Goal: Transaction & Acquisition: Purchase product/service

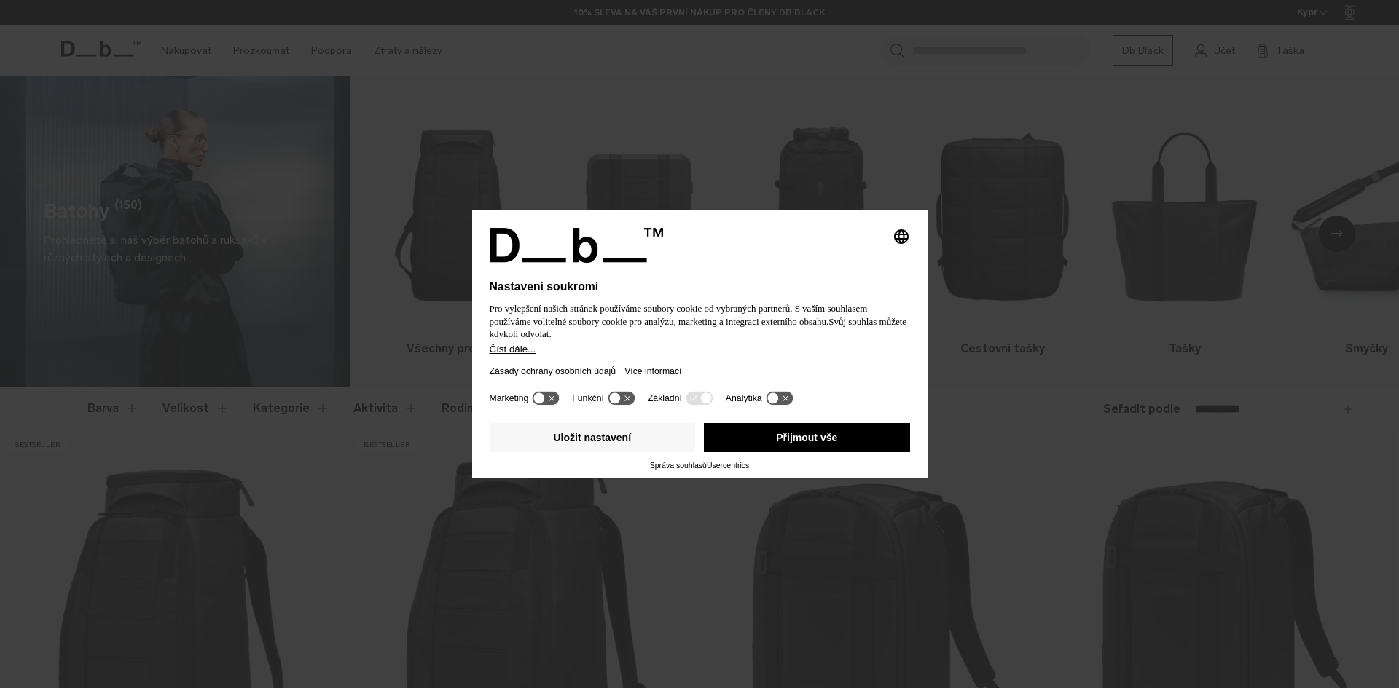
click at [815, 436] on font "Přijmout vše" at bounding box center [806, 438] width 61 height 12
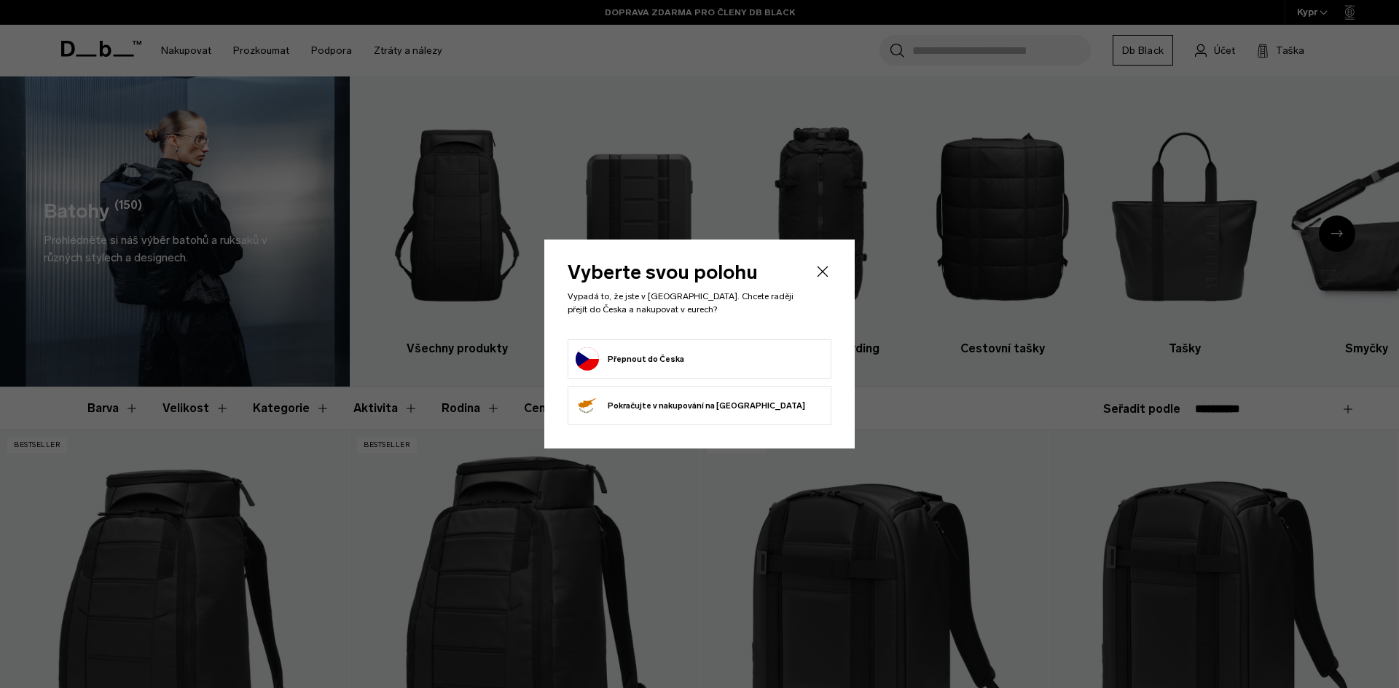
click at [779, 365] on form "Přepnout do Česka" at bounding box center [700, 358] width 248 height 23
click at [667, 363] on button "Přepnout do Česka" at bounding box center [630, 358] width 109 height 23
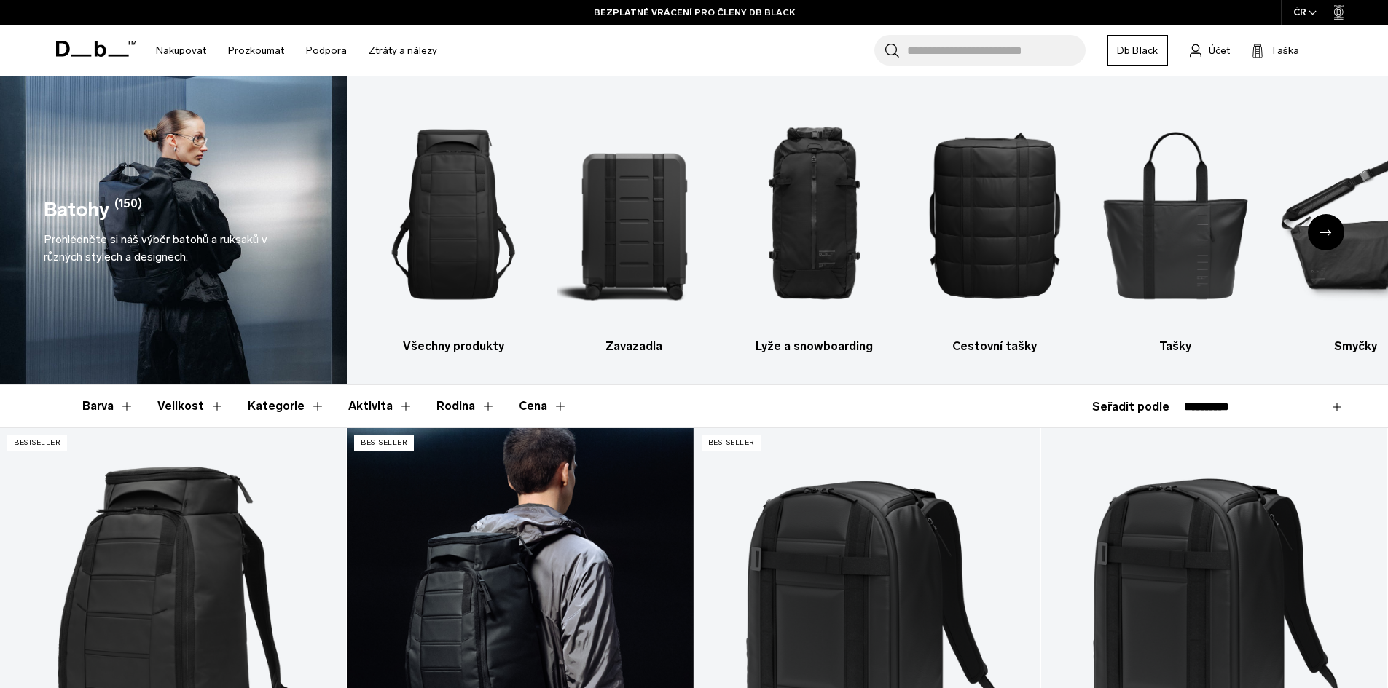
scroll to position [364, 0]
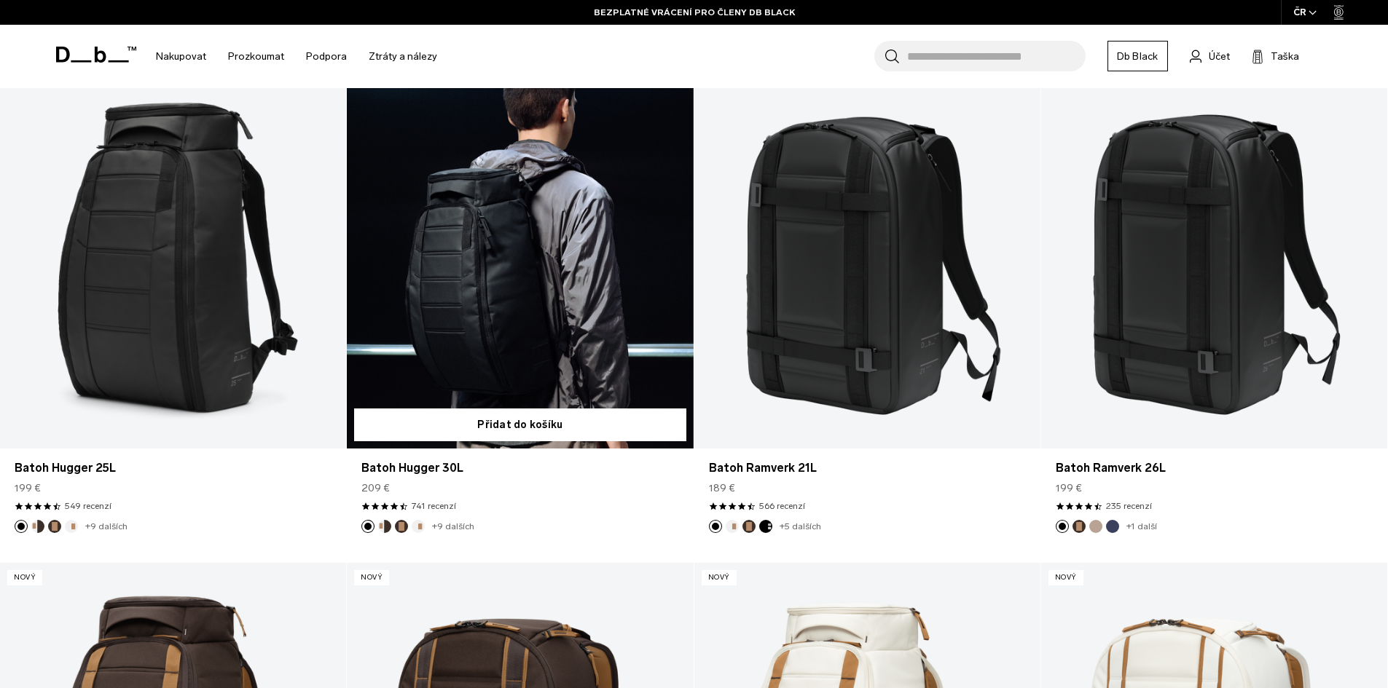
click at [466, 257] on link "Batoh Hugger 30L" at bounding box center [520, 256] width 346 height 385
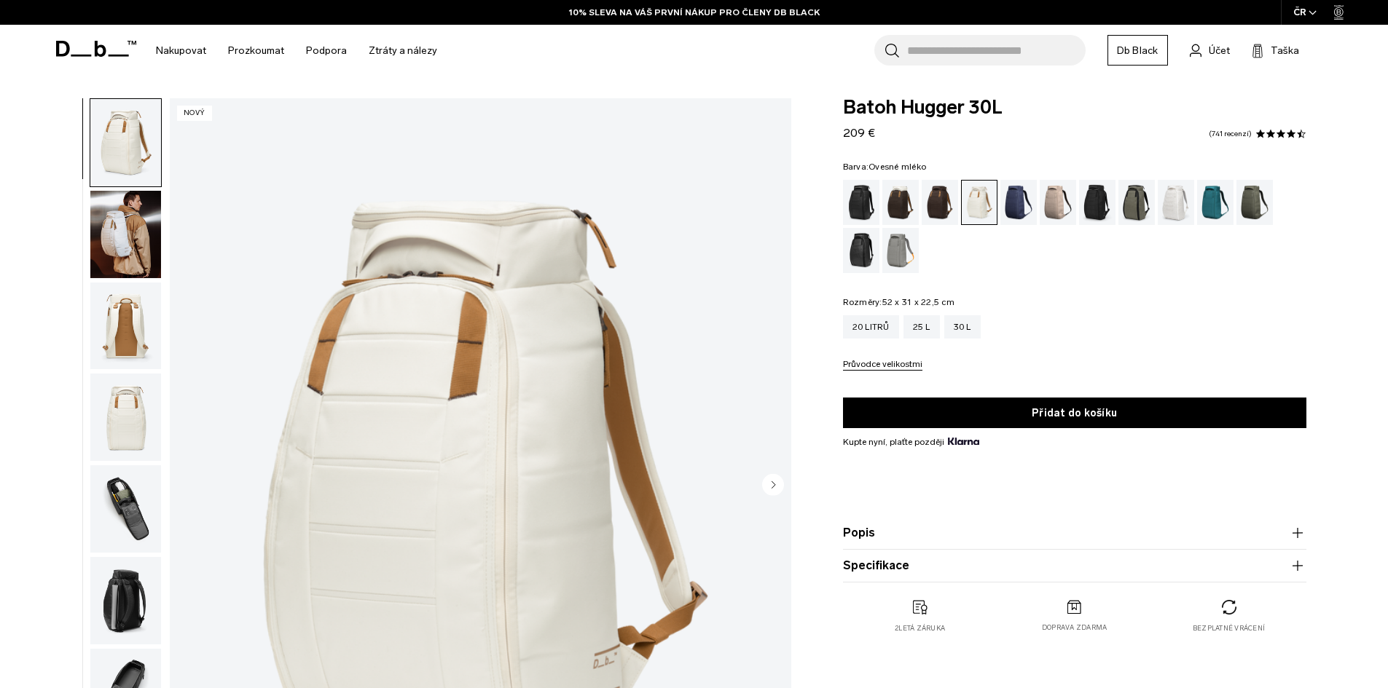
click at [119, 225] on img "button" at bounding box center [125, 234] width 71 height 87
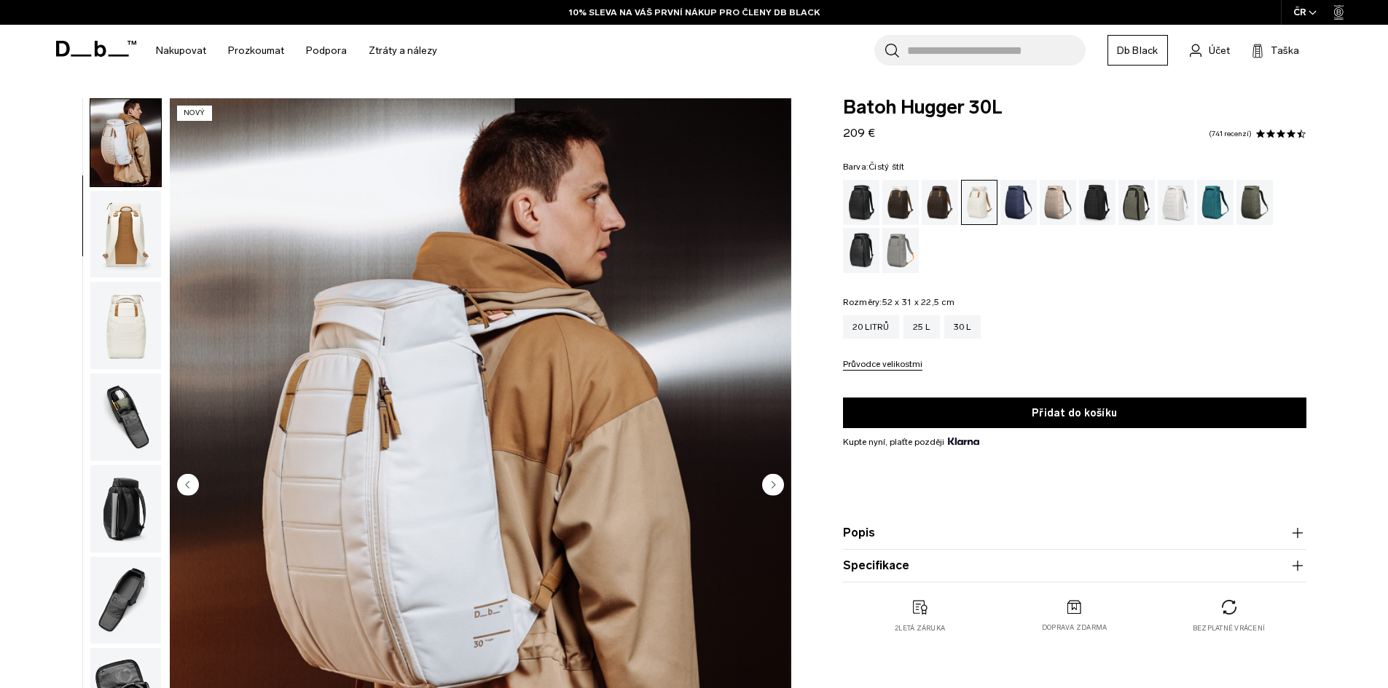
click at [1168, 205] on div "Čistý štít" at bounding box center [1176, 202] width 37 height 45
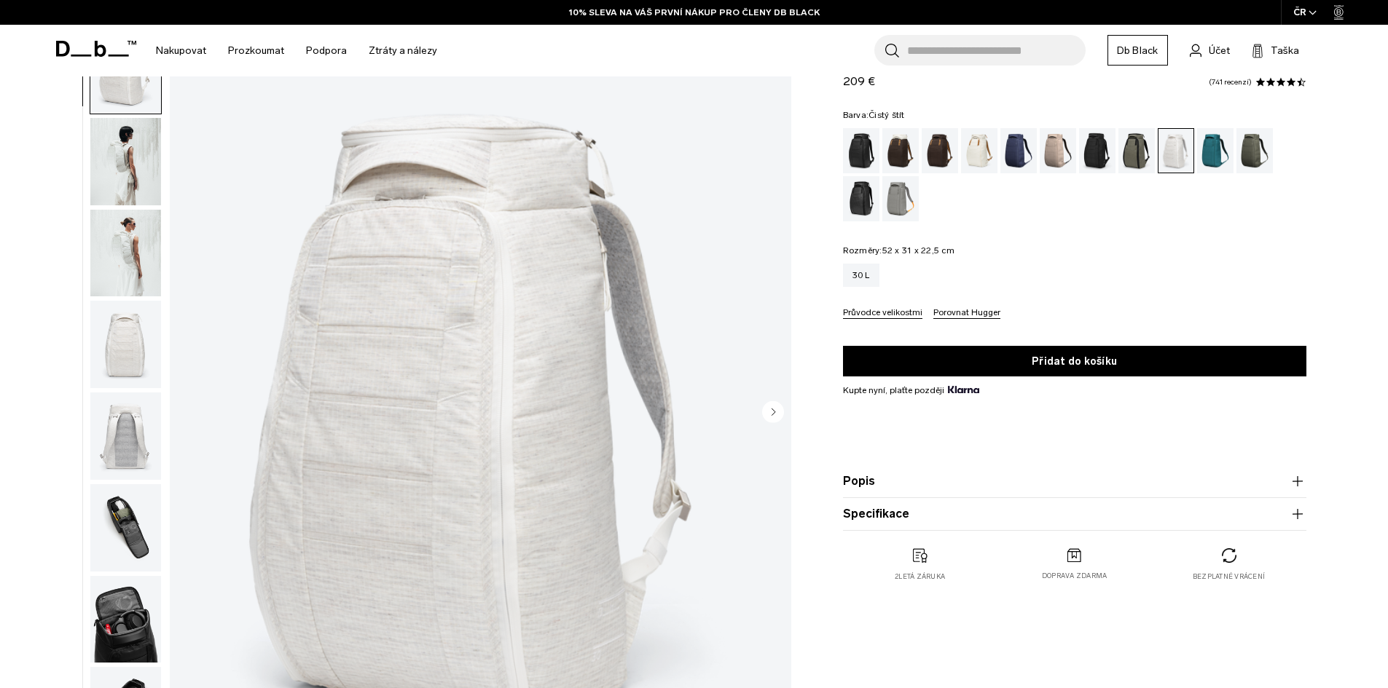
click at [136, 163] on img "button" at bounding box center [125, 161] width 71 height 87
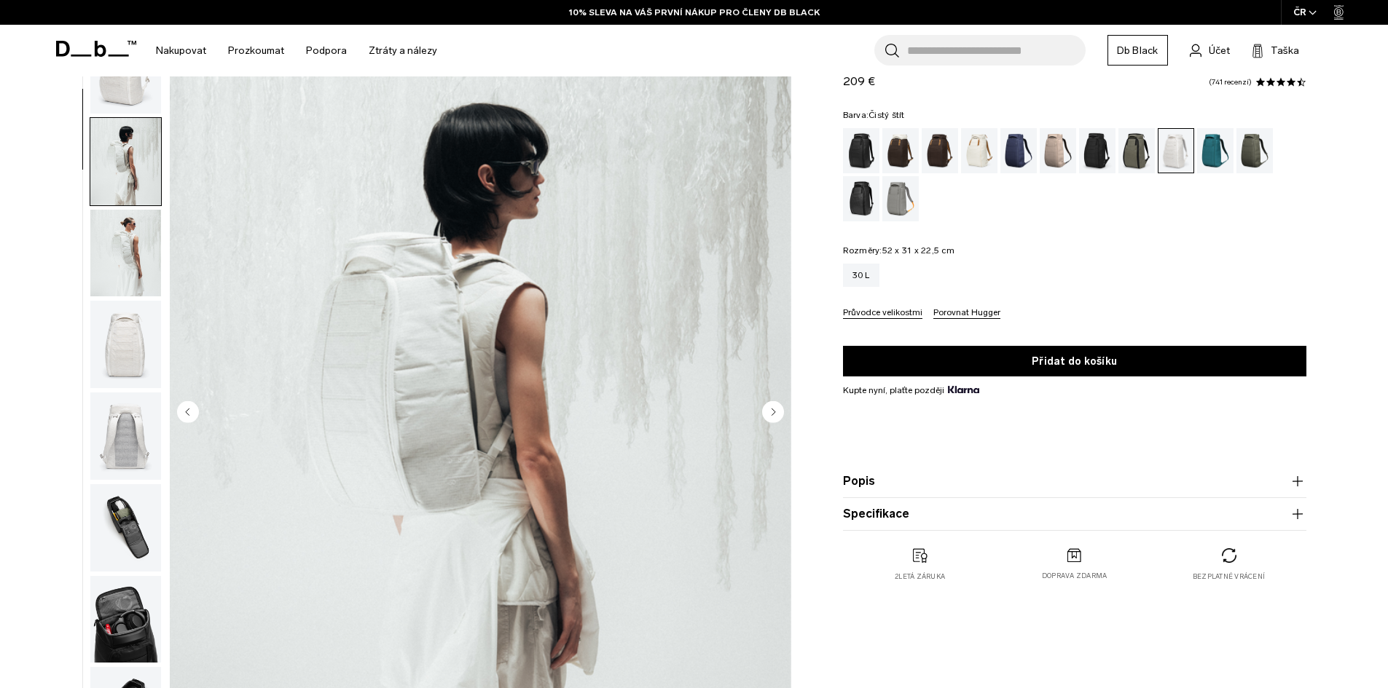
scroll to position [92, 0]
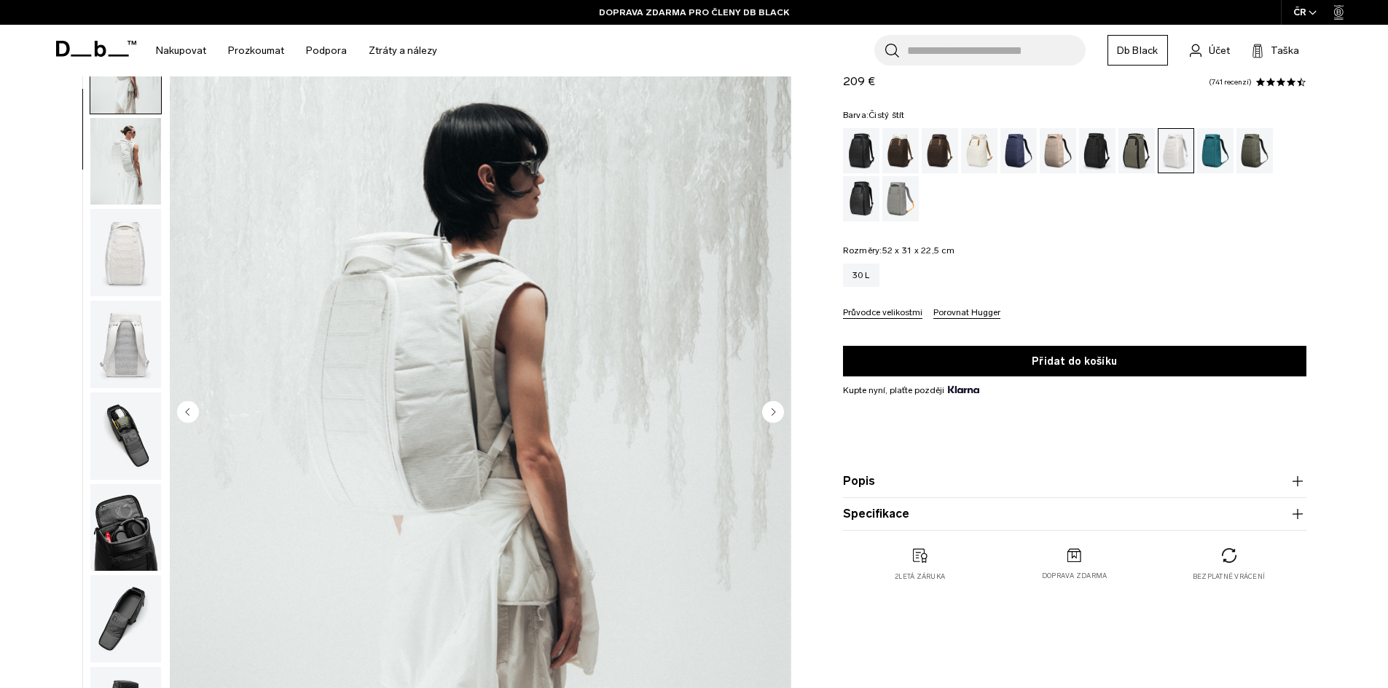
click at [780, 409] on circle "Další snímek" at bounding box center [773, 412] width 22 height 22
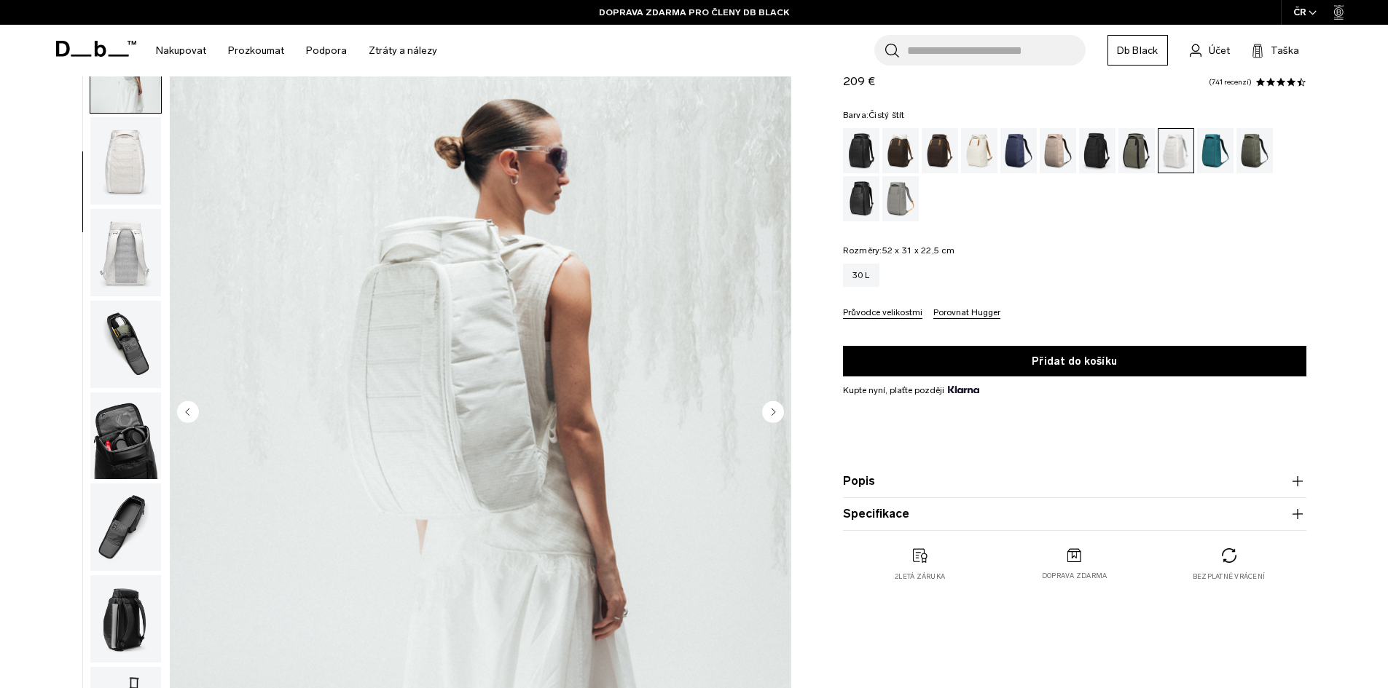
click at [780, 409] on circle "Další snímek" at bounding box center [773, 412] width 22 height 22
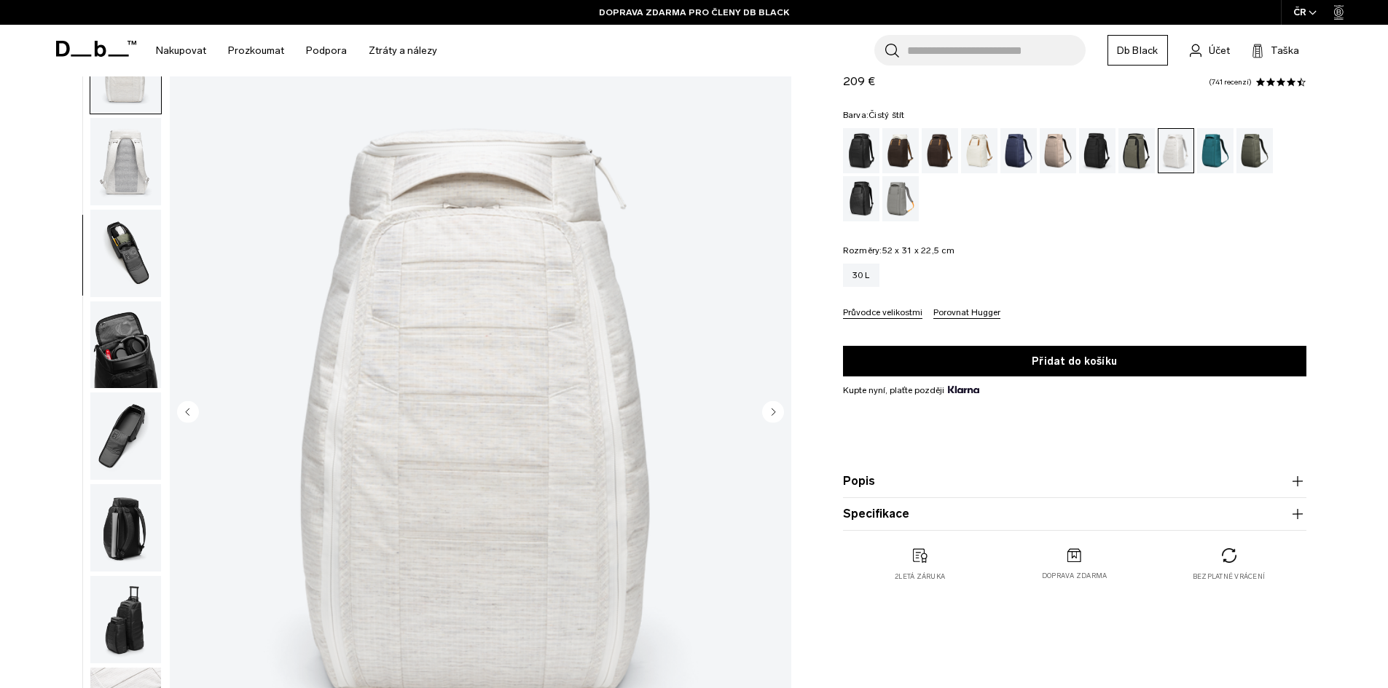
click at [780, 409] on circle "Další snímek" at bounding box center [773, 412] width 22 height 22
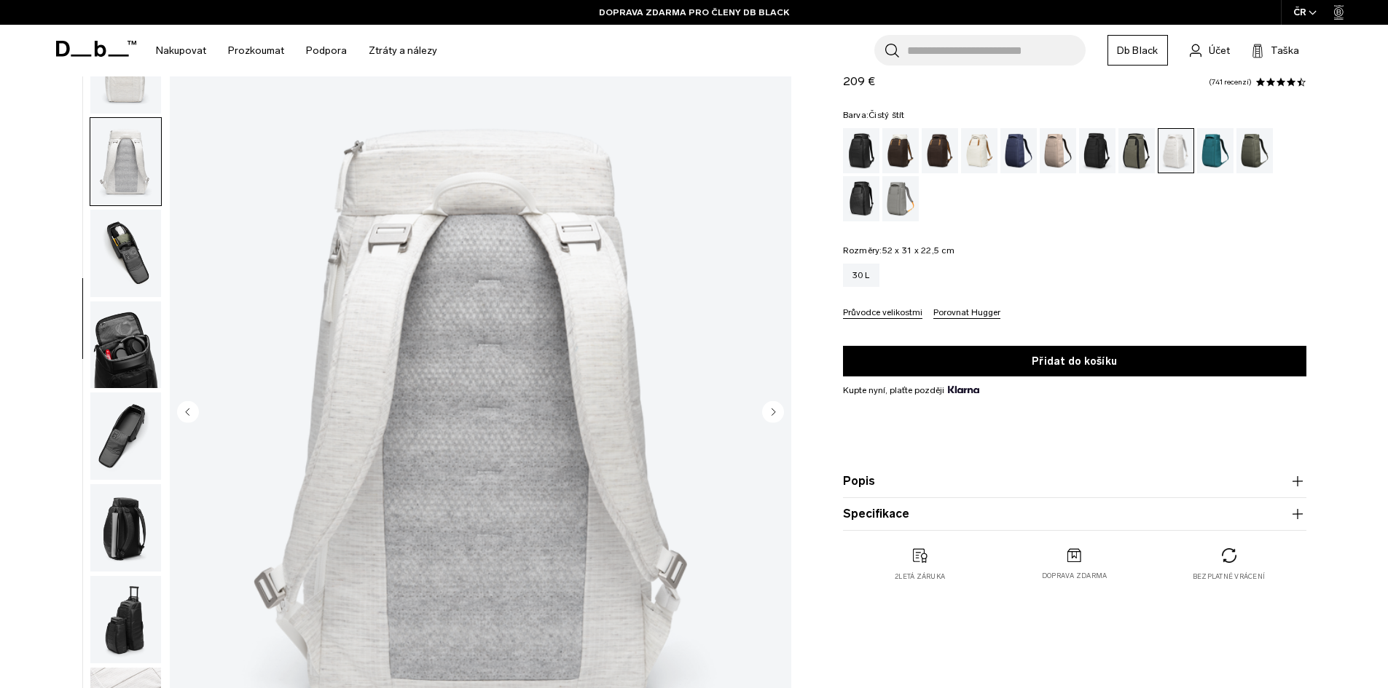
scroll to position [321, 0]
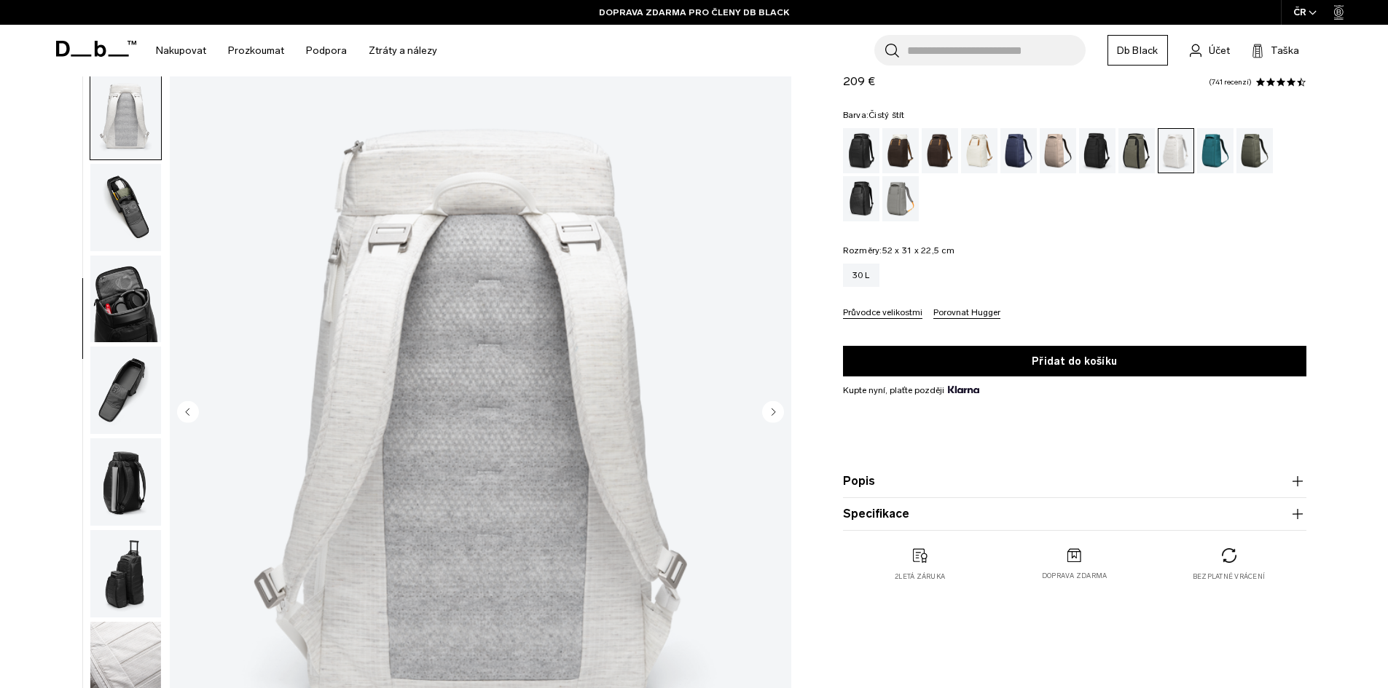
click at [780, 409] on circle "Další snímek" at bounding box center [773, 412] width 22 height 22
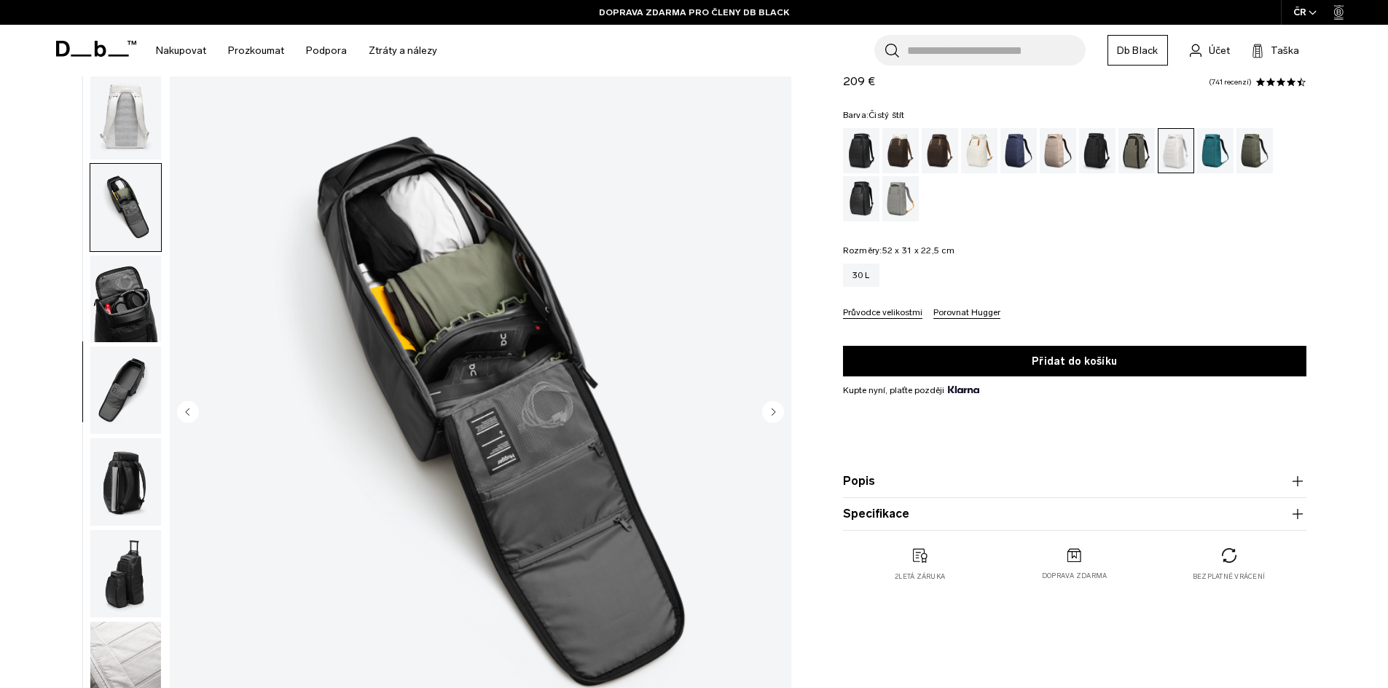
click at [780, 409] on circle "Další snímek" at bounding box center [773, 412] width 22 height 22
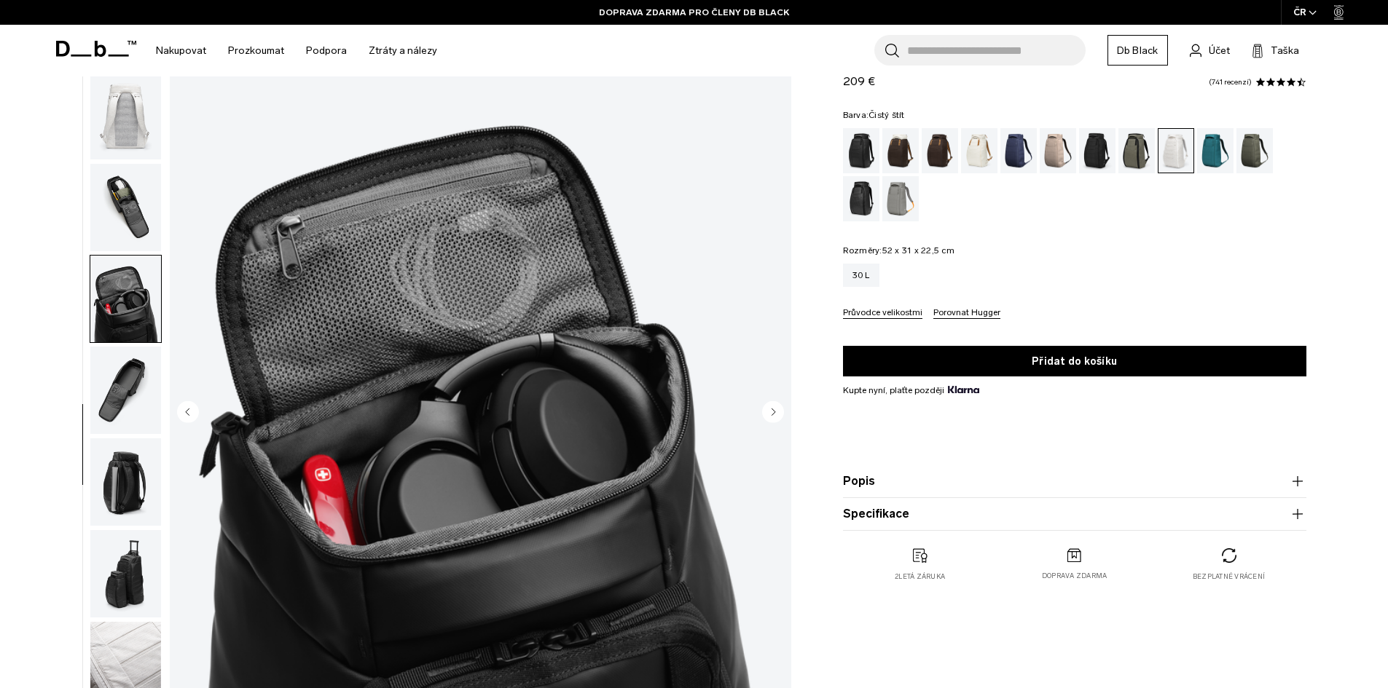
click at [780, 409] on circle "Další snímek" at bounding box center [773, 412] width 22 height 22
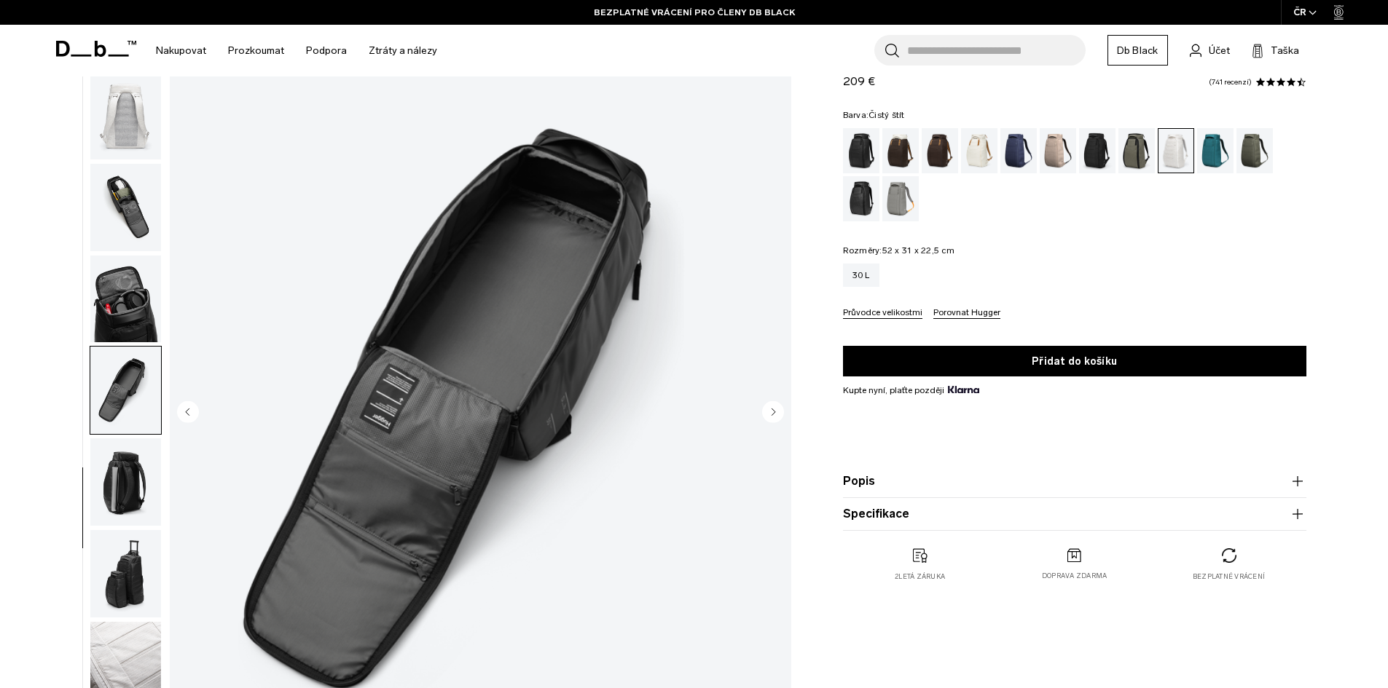
click at [780, 409] on circle "Další snímek" at bounding box center [773, 412] width 22 height 22
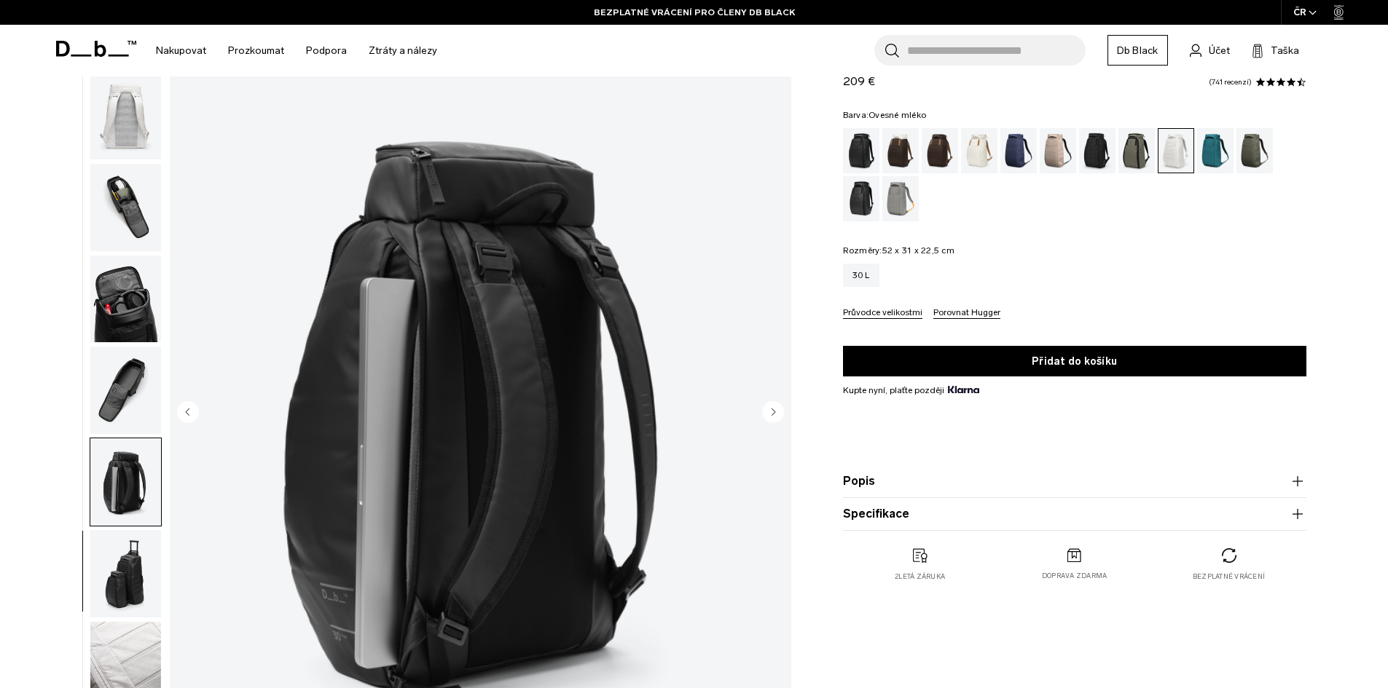
click at [985, 162] on div "Ovesné mléko" at bounding box center [979, 150] width 37 height 45
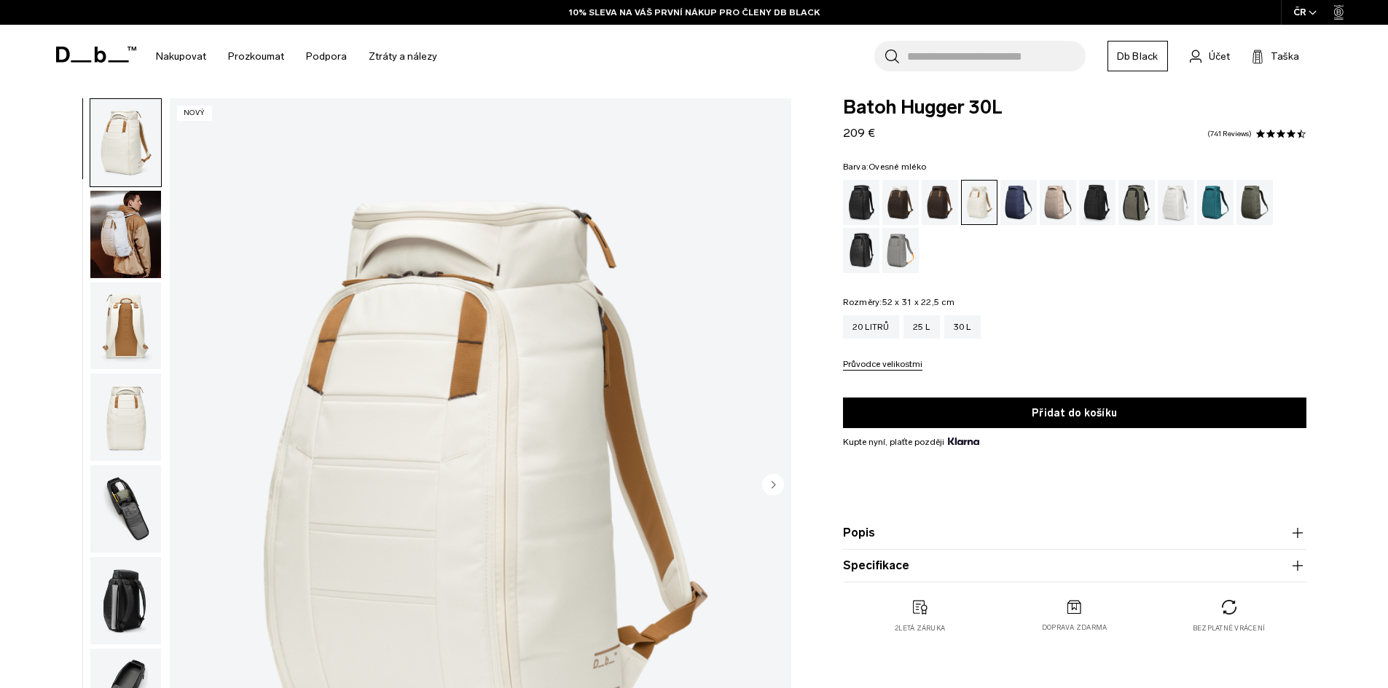
scroll to position [146, 0]
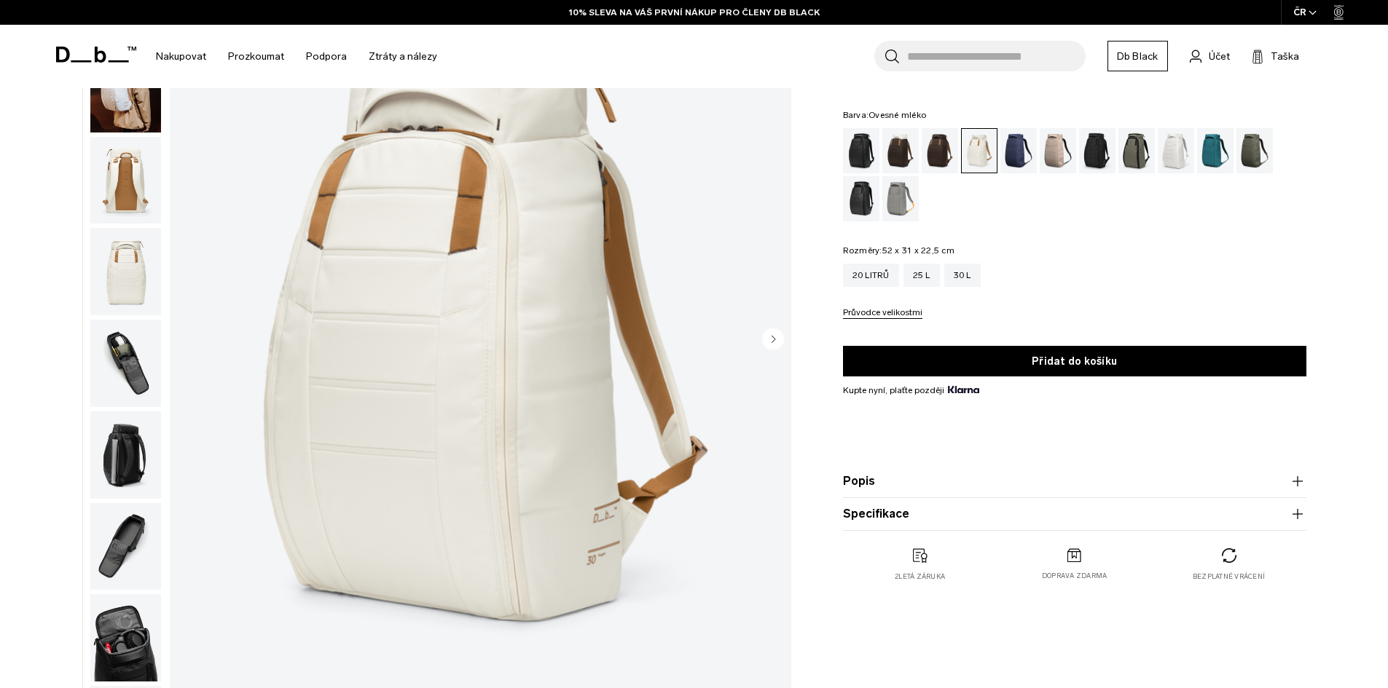
click at [771, 342] on icon "Další snímek" at bounding box center [773, 339] width 22 height 22
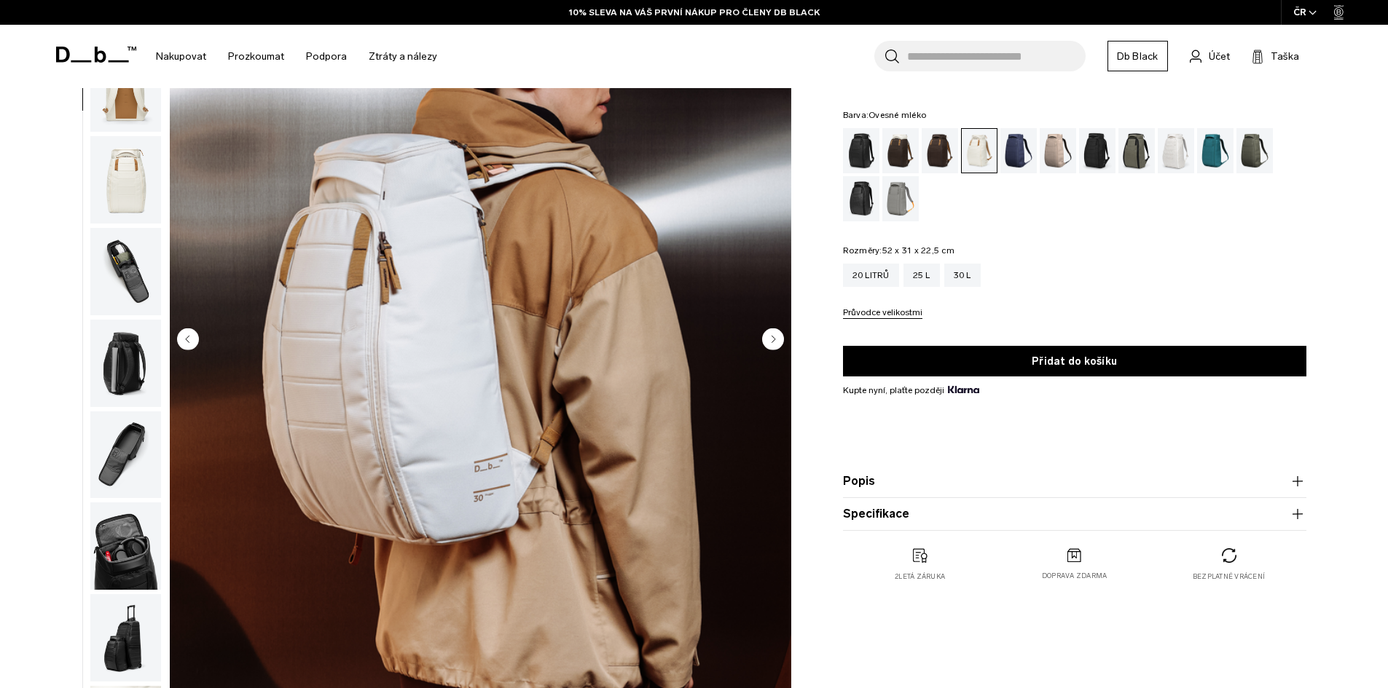
click at [771, 342] on icon "Další snímek" at bounding box center [773, 339] width 4 height 7
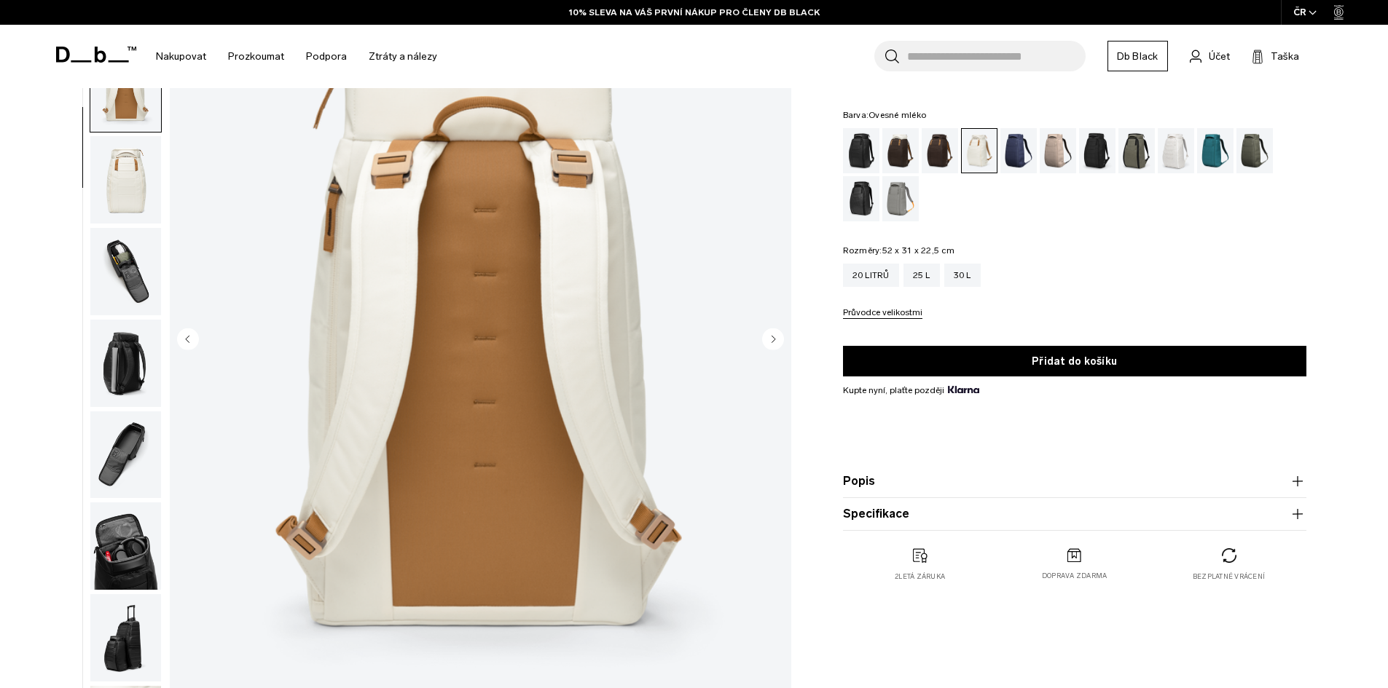
scroll to position [138, 0]
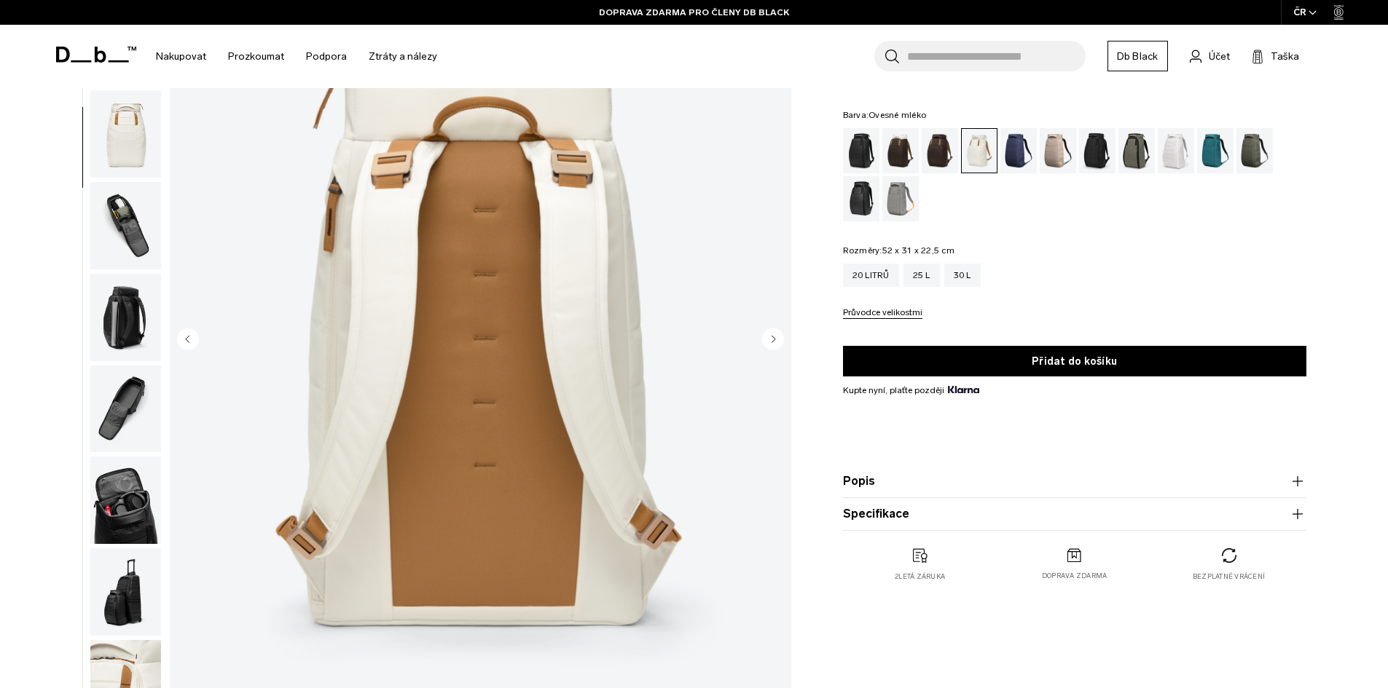
click at [771, 342] on icon "Další snímek" at bounding box center [773, 339] width 4 height 7
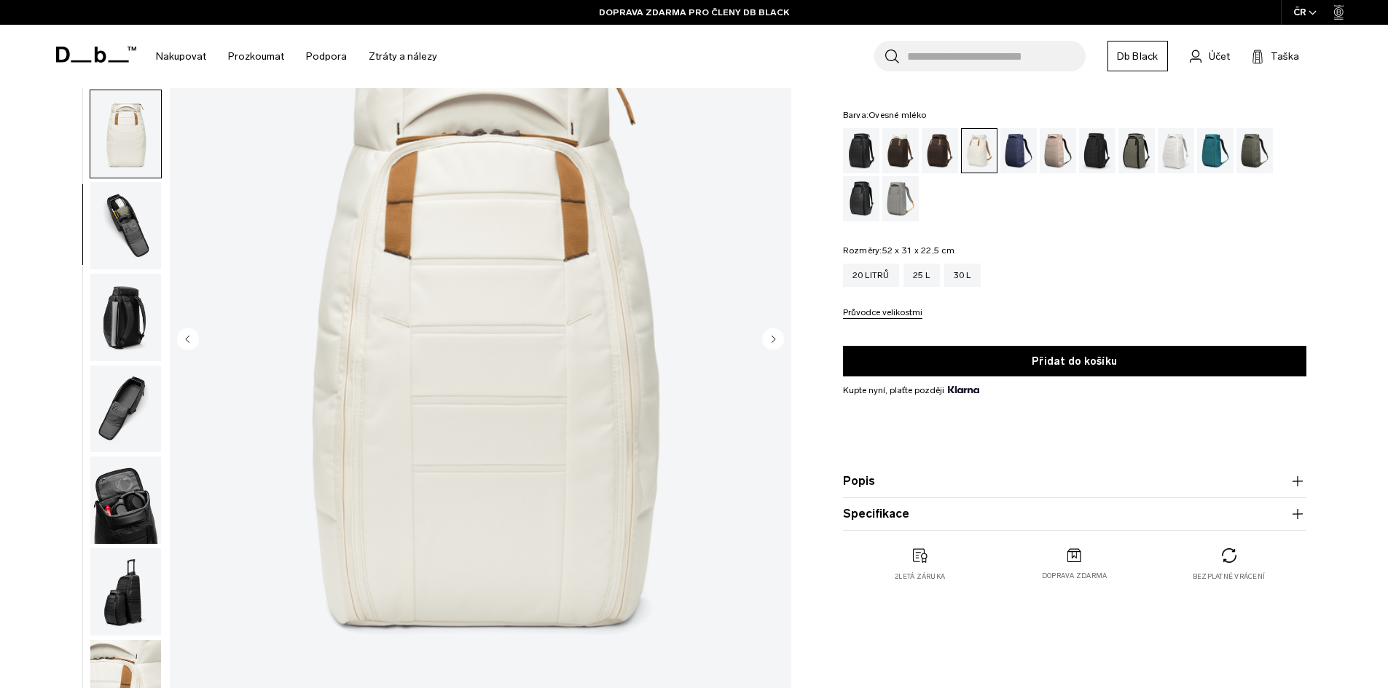
click at [771, 342] on icon "Další snímek" at bounding box center [773, 339] width 4 height 7
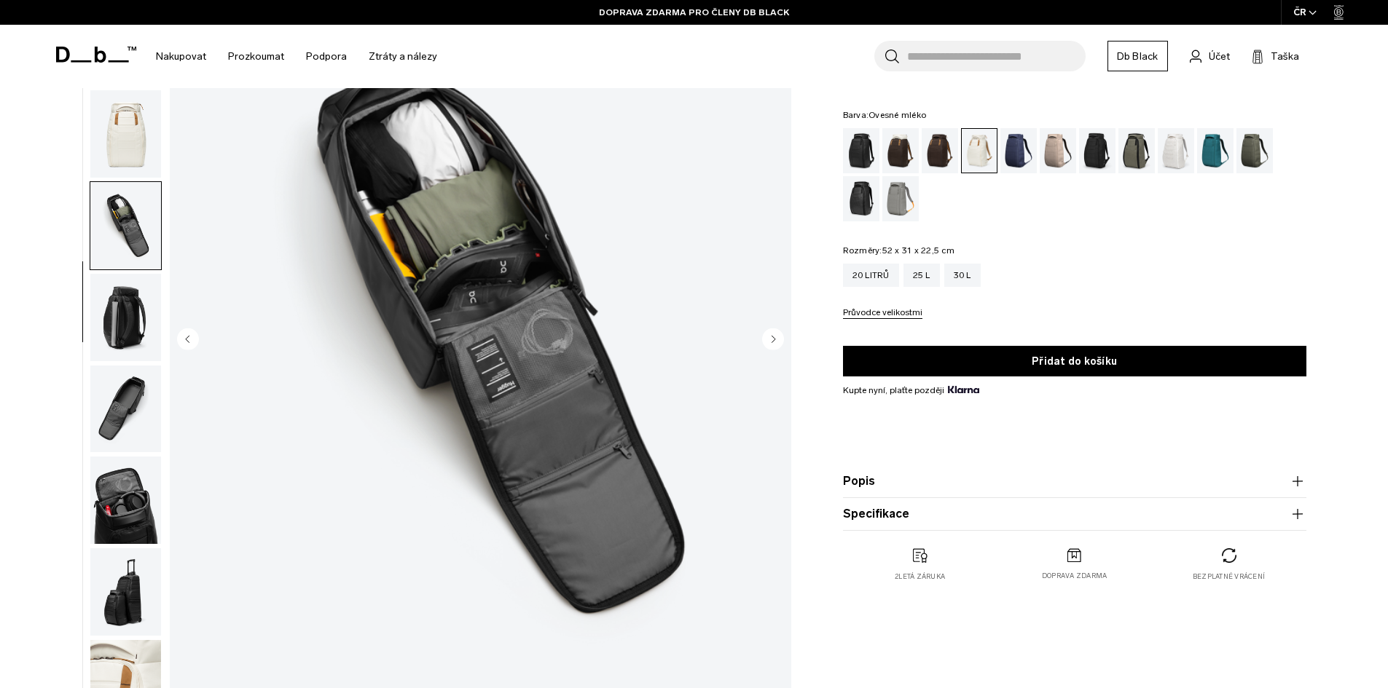
click at [771, 342] on icon "Další snímek" at bounding box center [773, 339] width 4 height 7
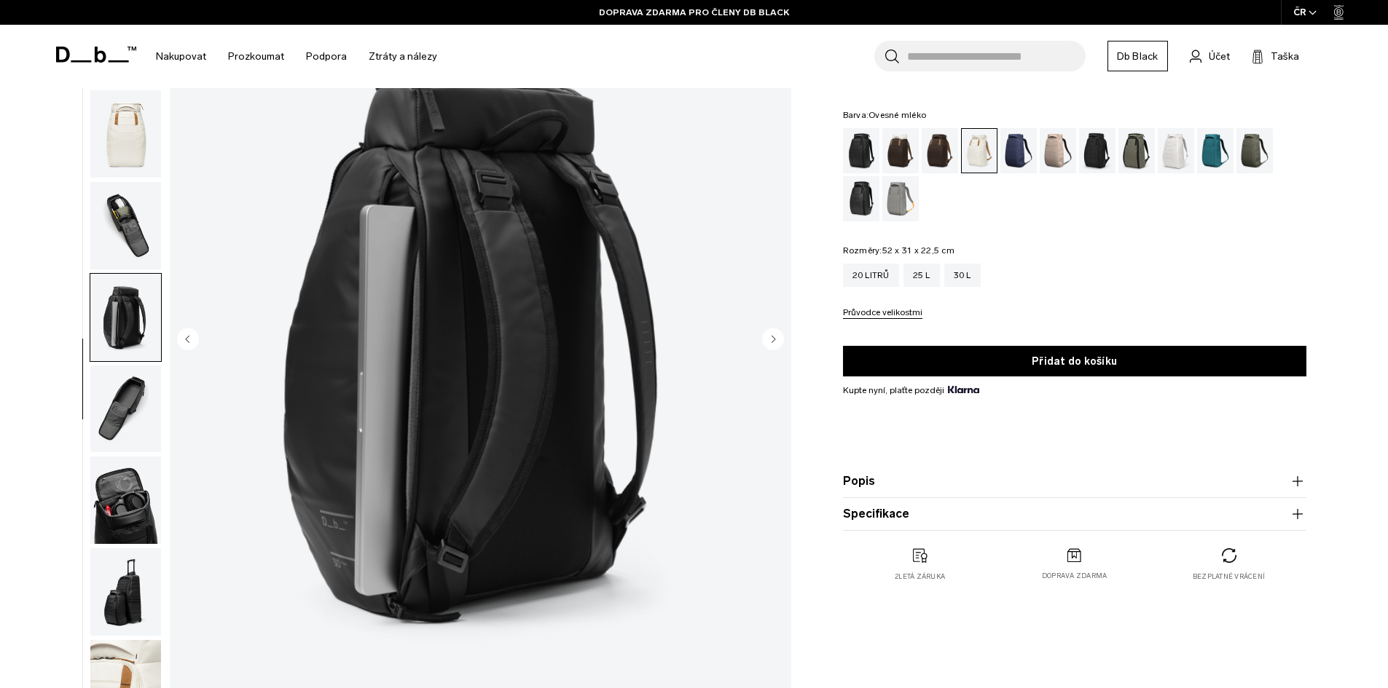
click at [771, 342] on icon "Další snímek" at bounding box center [773, 339] width 4 height 7
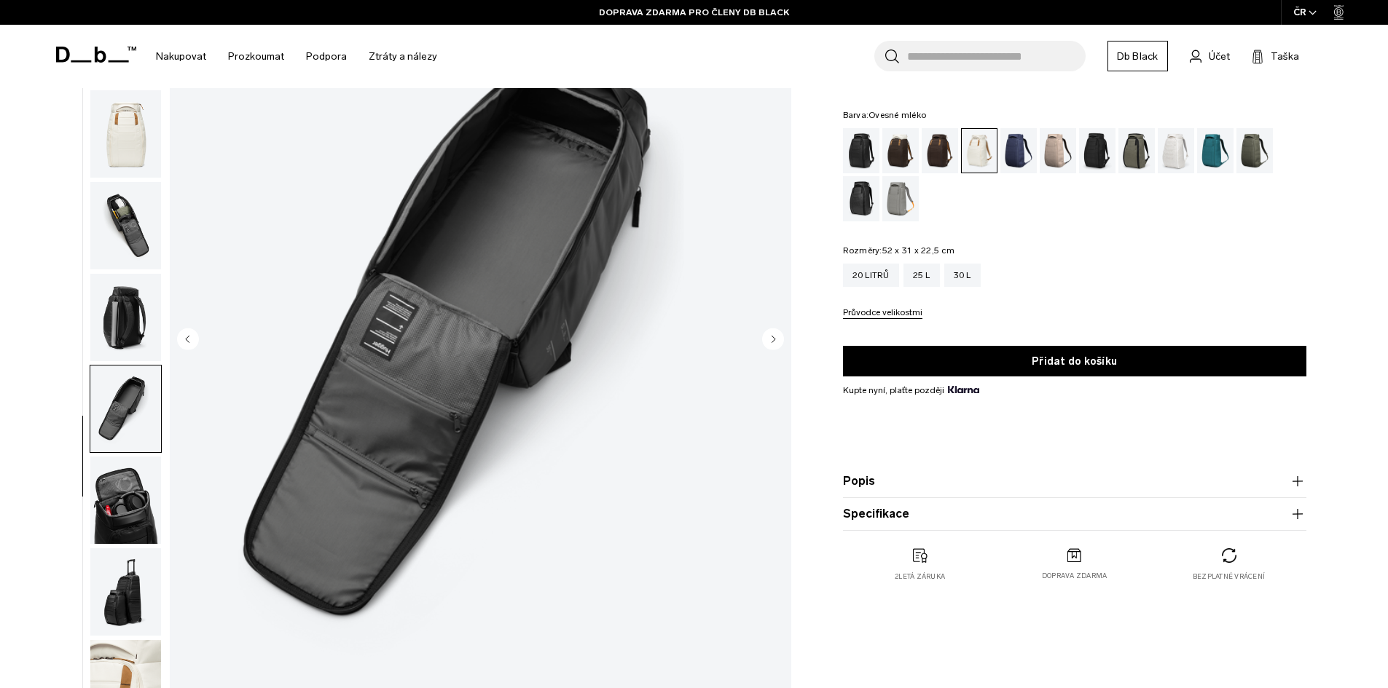
click at [771, 342] on icon "Další snímek" at bounding box center [773, 339] width 4 height 7
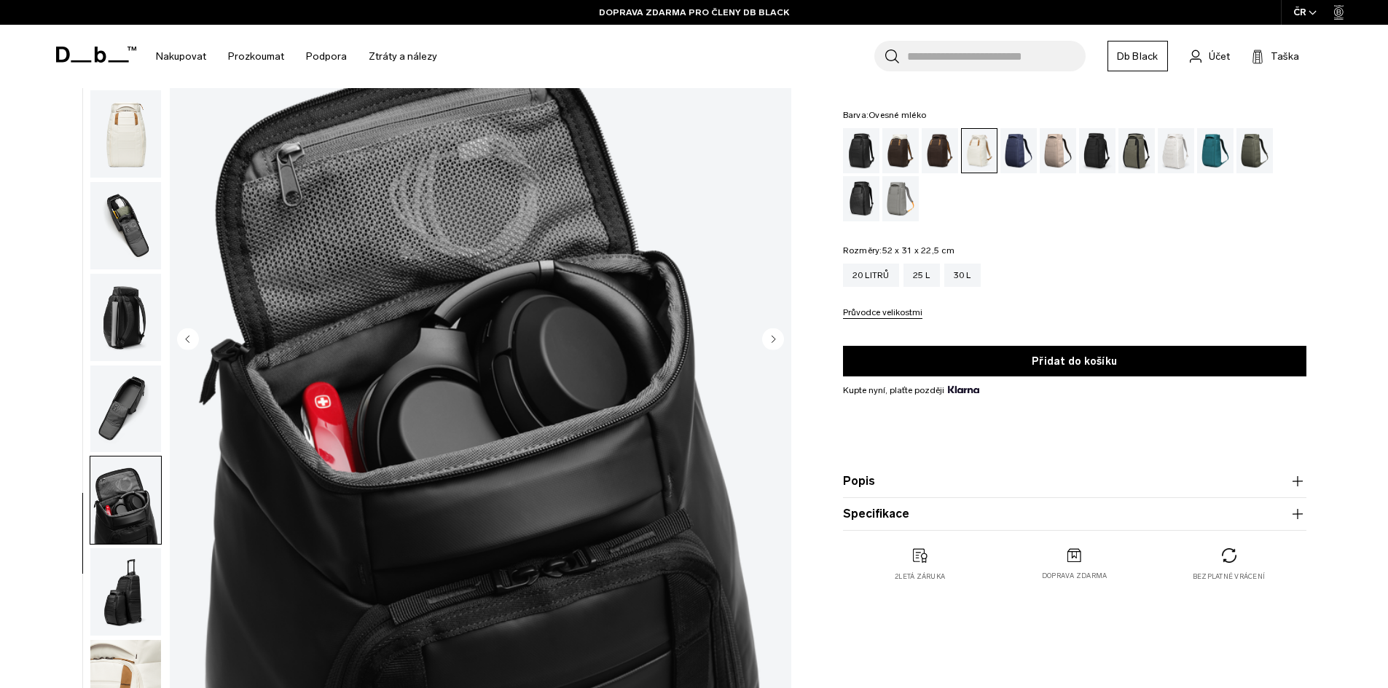
click at [771, 342] on icon "Další snímek" at bounding box center [773, 339] width 4 height 7
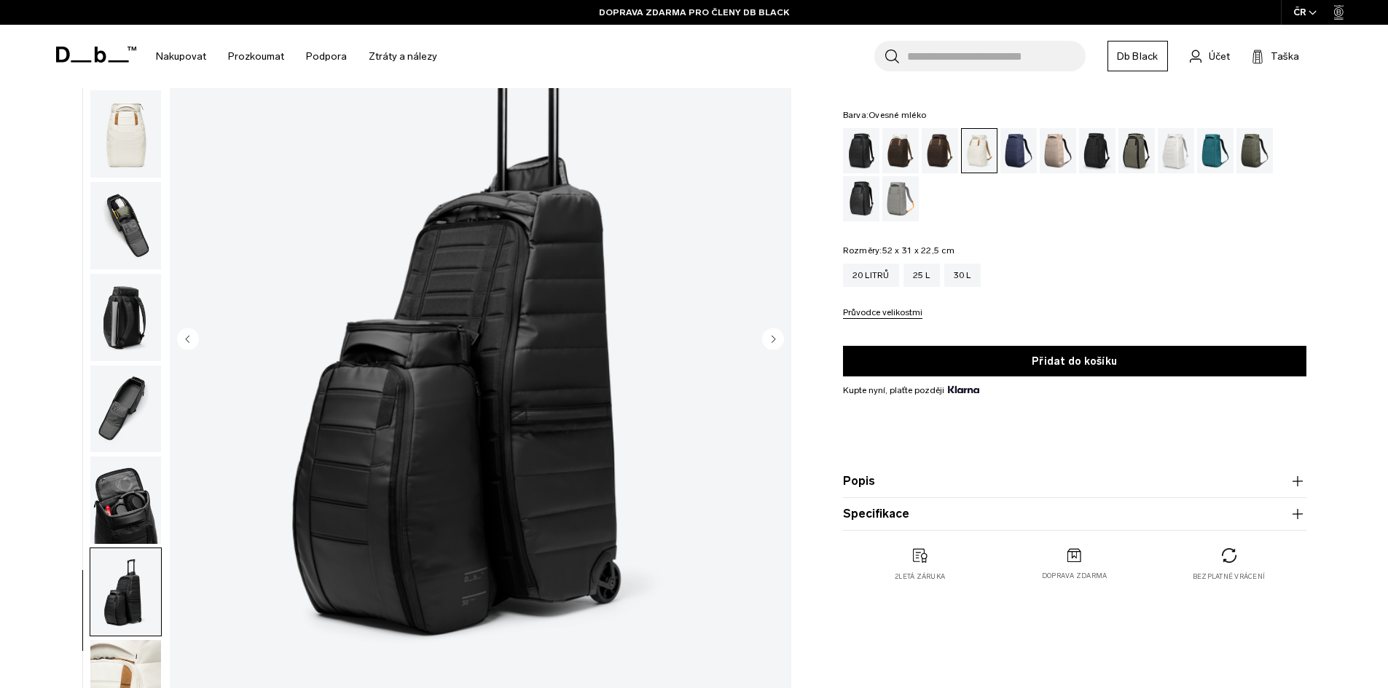
click at [771, 342] on icon "Další snímek" at bounding box center [773, 339] width 4 height 7
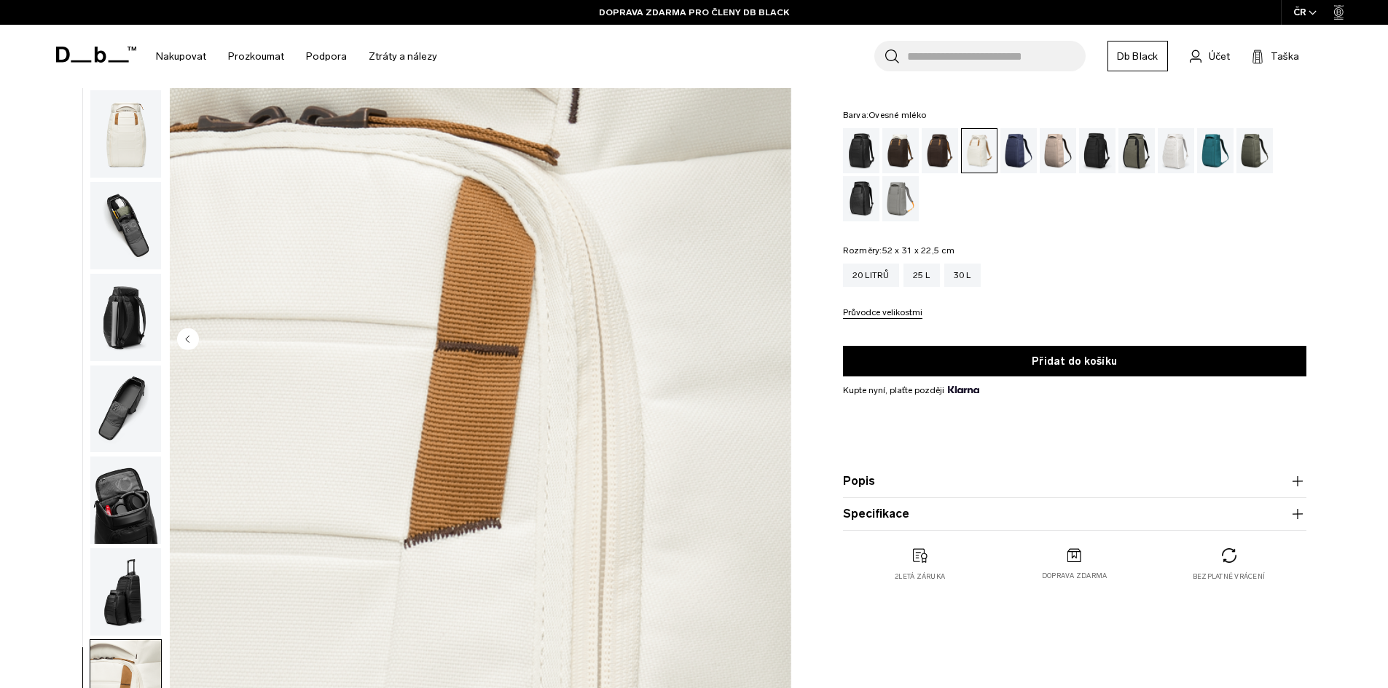
click at [771, 342] on div "10 / 10 Nový" at bounding box center [480, 341] width 621 height 776
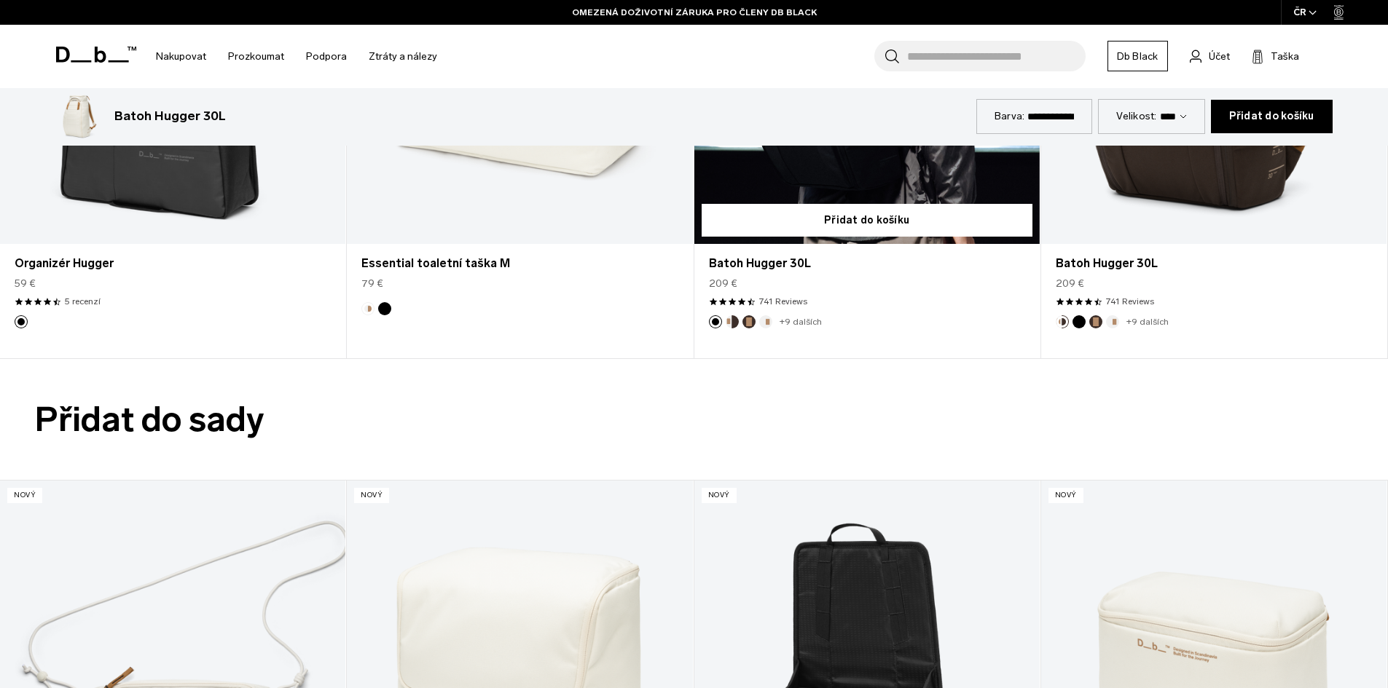
scroll to position [3934, 0]
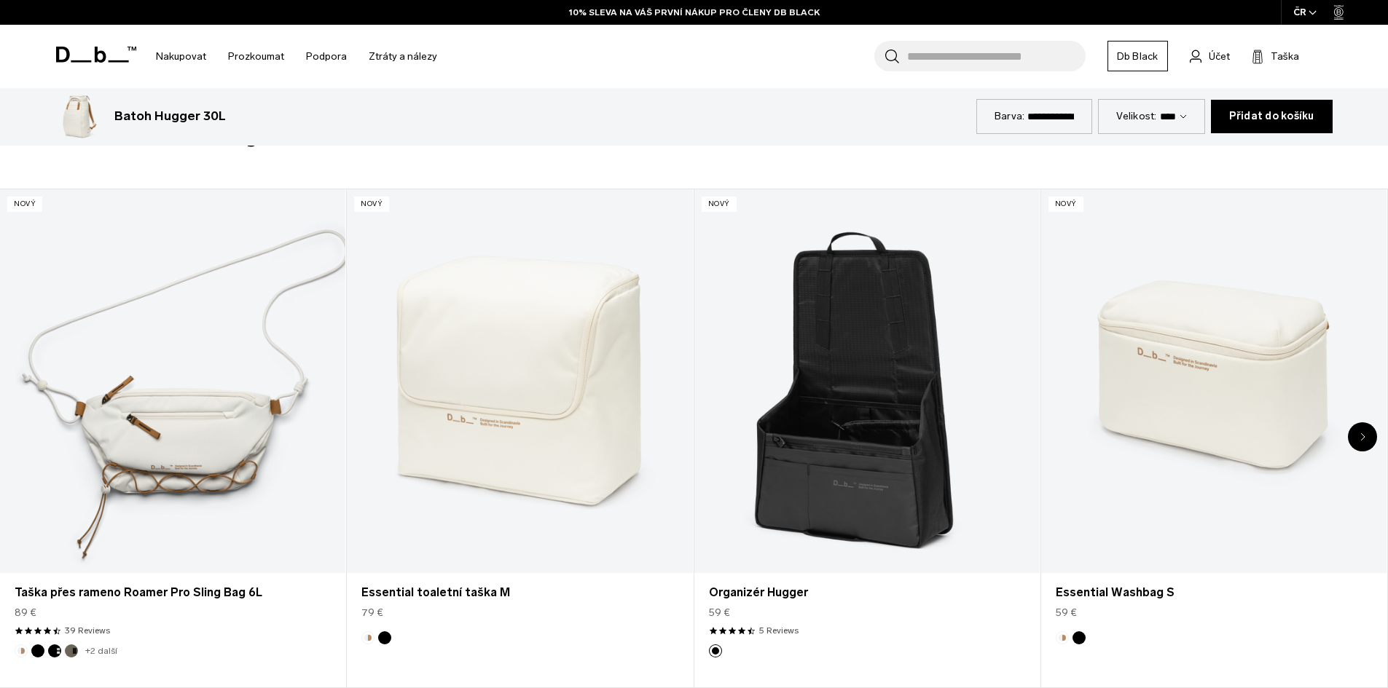
click at [1360, 446] on div "Další snímek" at bounding box center [1362, 437] width 29 height 29
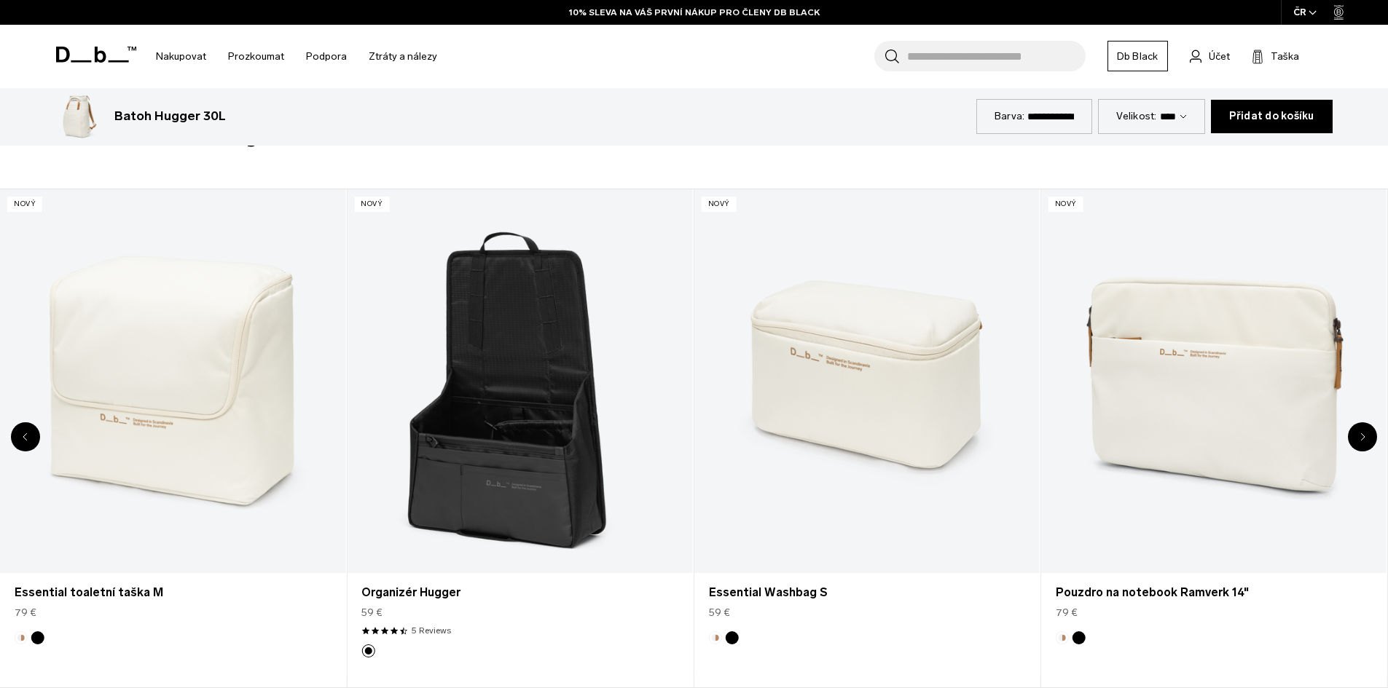
click at [1360, 446] on div "Další snímek" at bounding box center [1362, 437] width 29 height 29
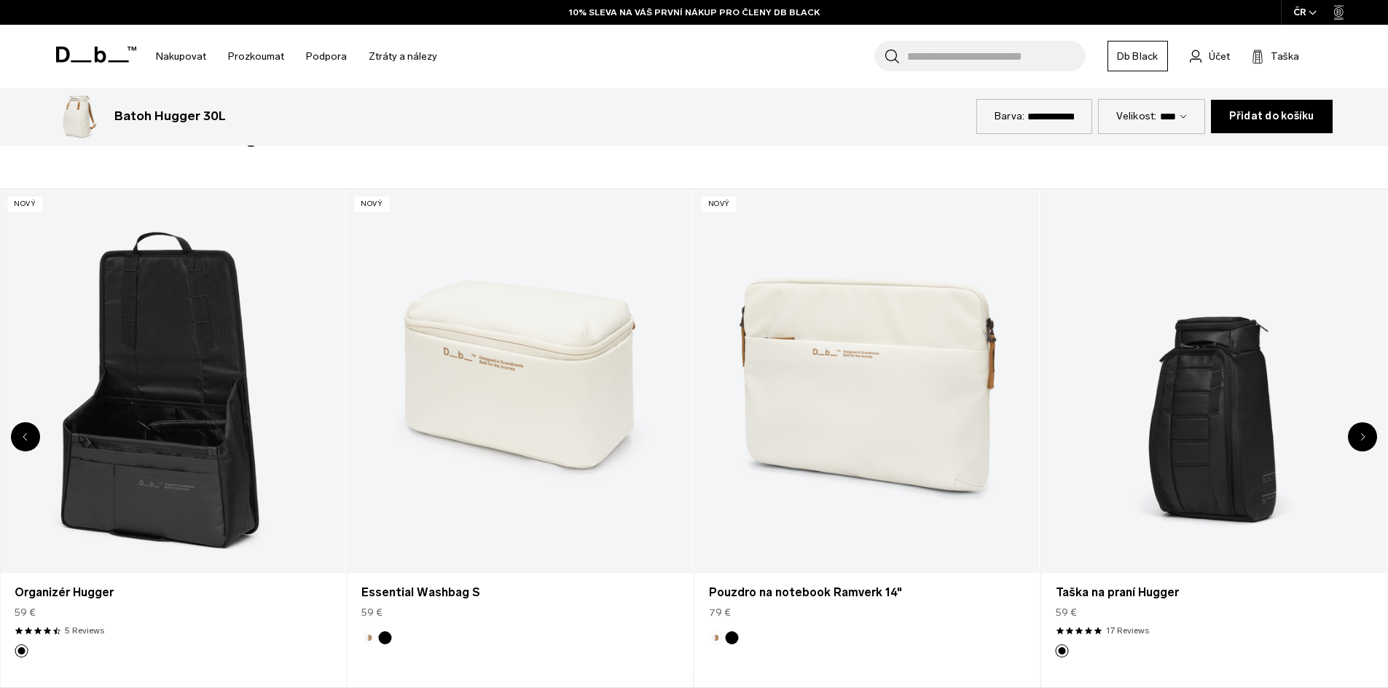
click at [1361, 446] on div "Další snímek" at bounding box center [1362, 437] width 29 height 29
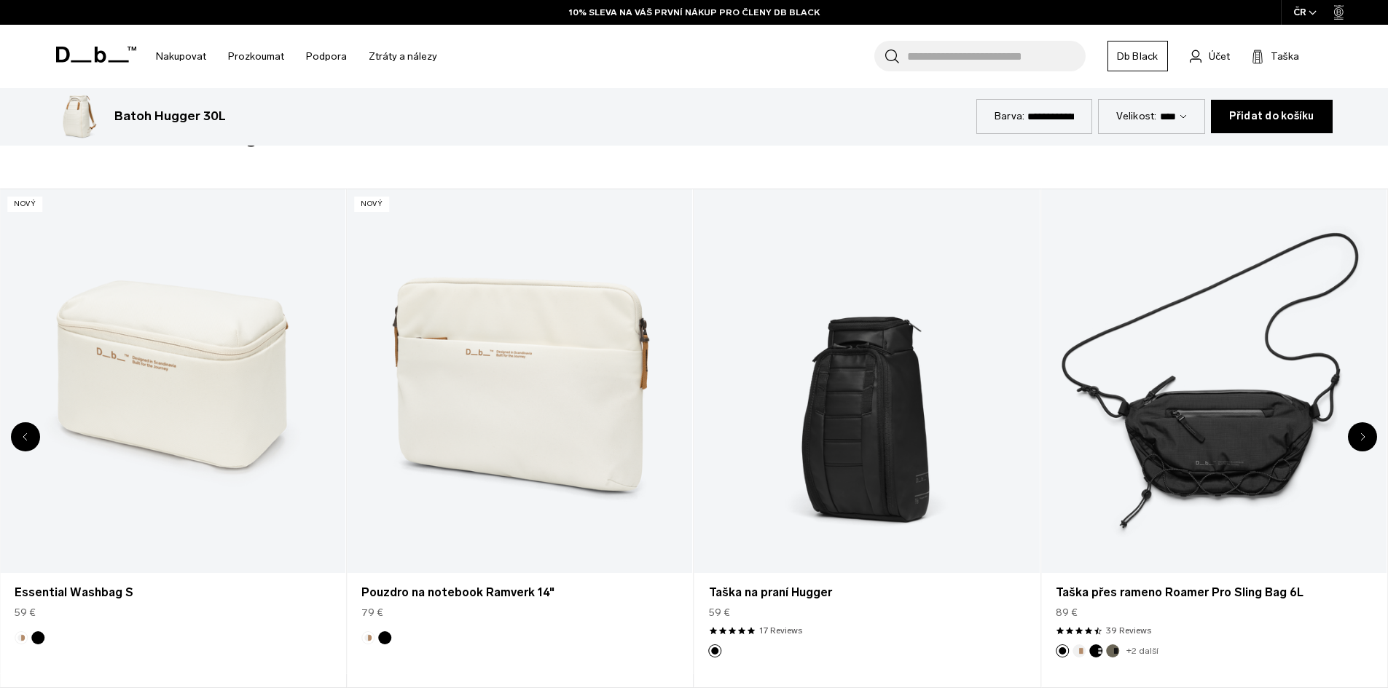
click at [1361, 446] on div "Další snímek" at bounding box center [1362, 437] width 29 height 29
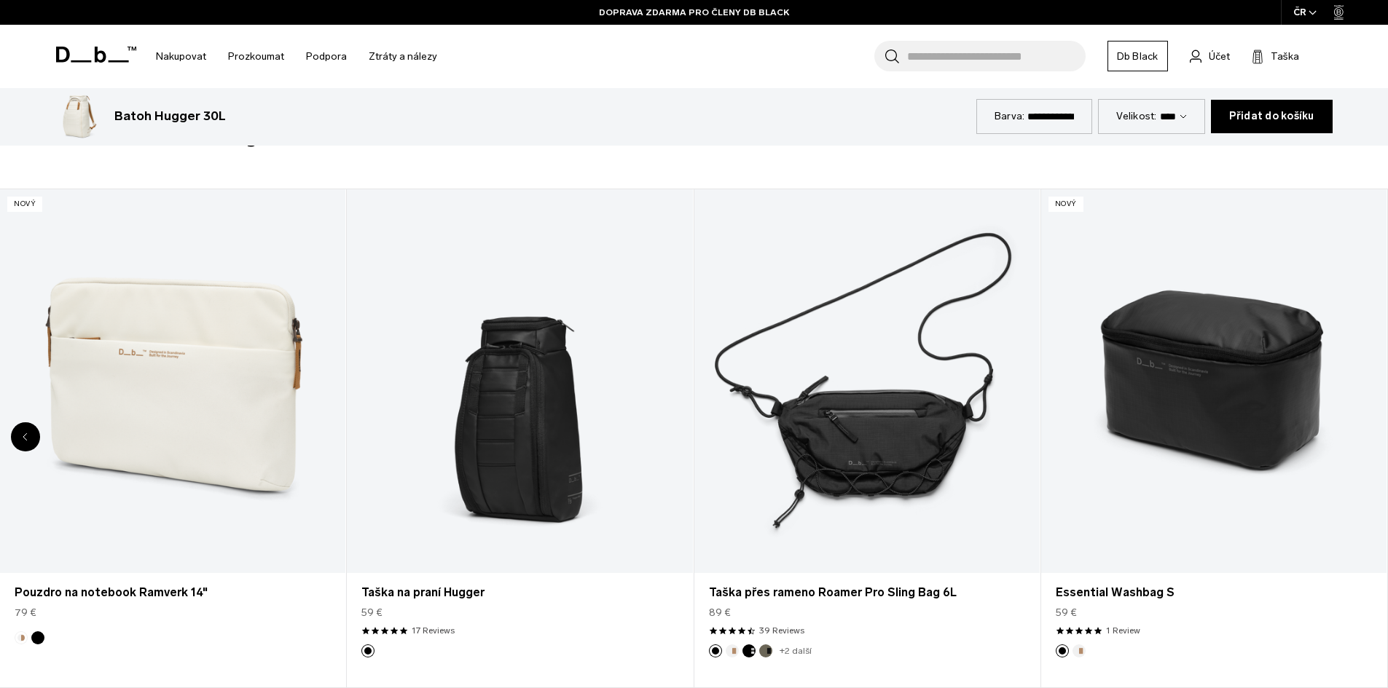
click at [20, 432] on div "Předchozí snímek" at bounding box center [25, 437] width 29 height 29
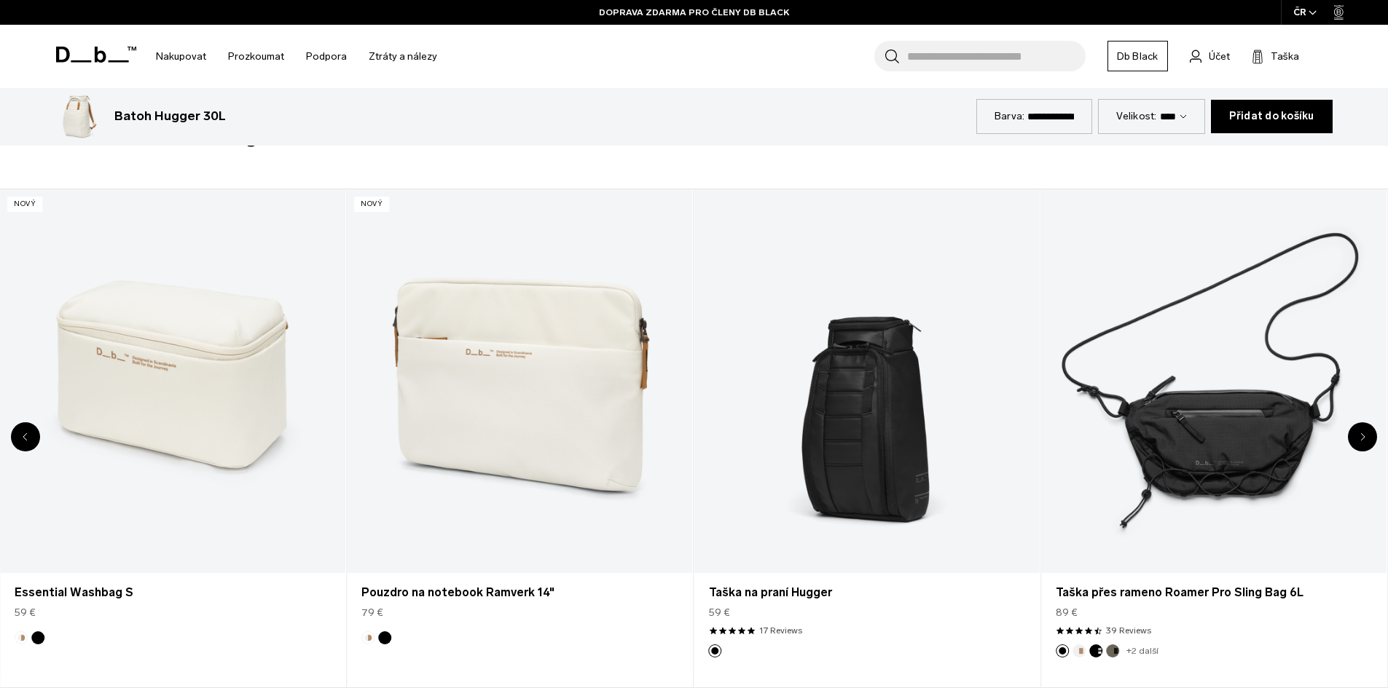
click at [20, 432] on div "Předchozí snímek" at bounding box center [25, 437] width 29 height 29
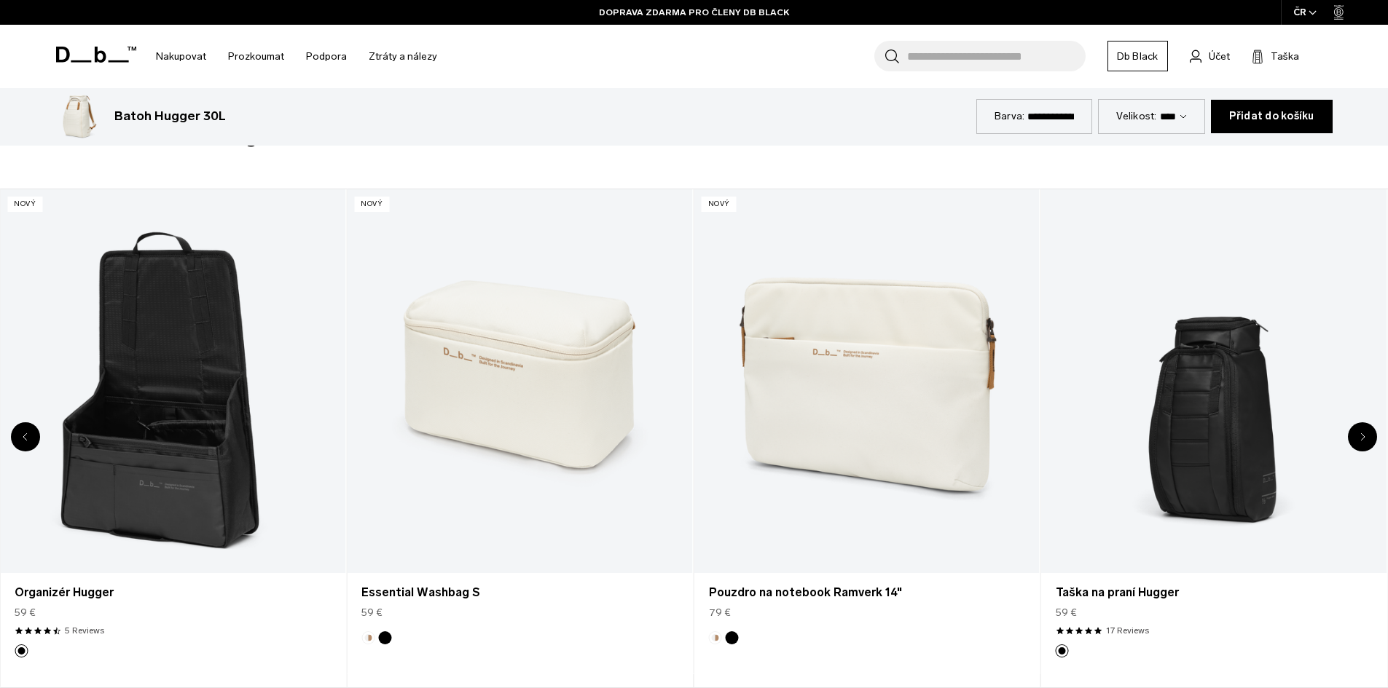
click at [20, 432] on div "Předchozí snímek" at bounding box center [25, 437] width 29 height 29
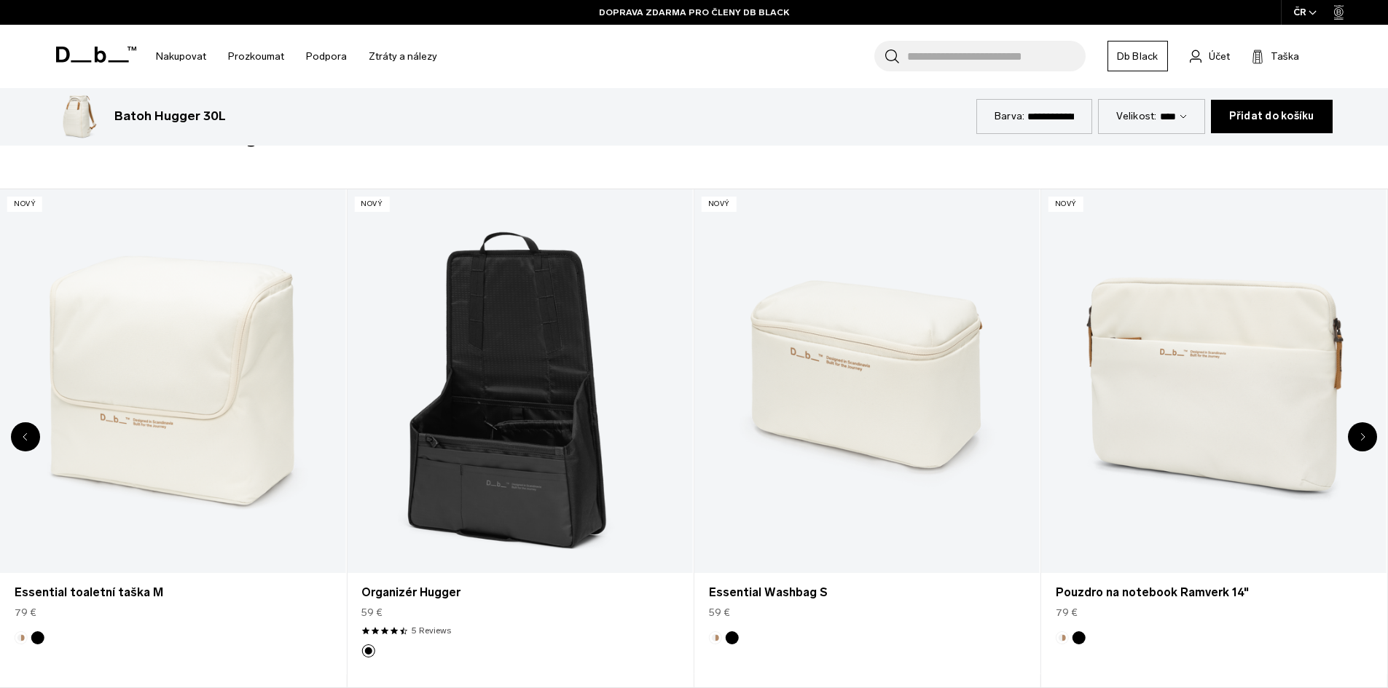
click at [20, 432] on div "Předchozí snímek" at bounding box center [25, 437] width 29 height 29
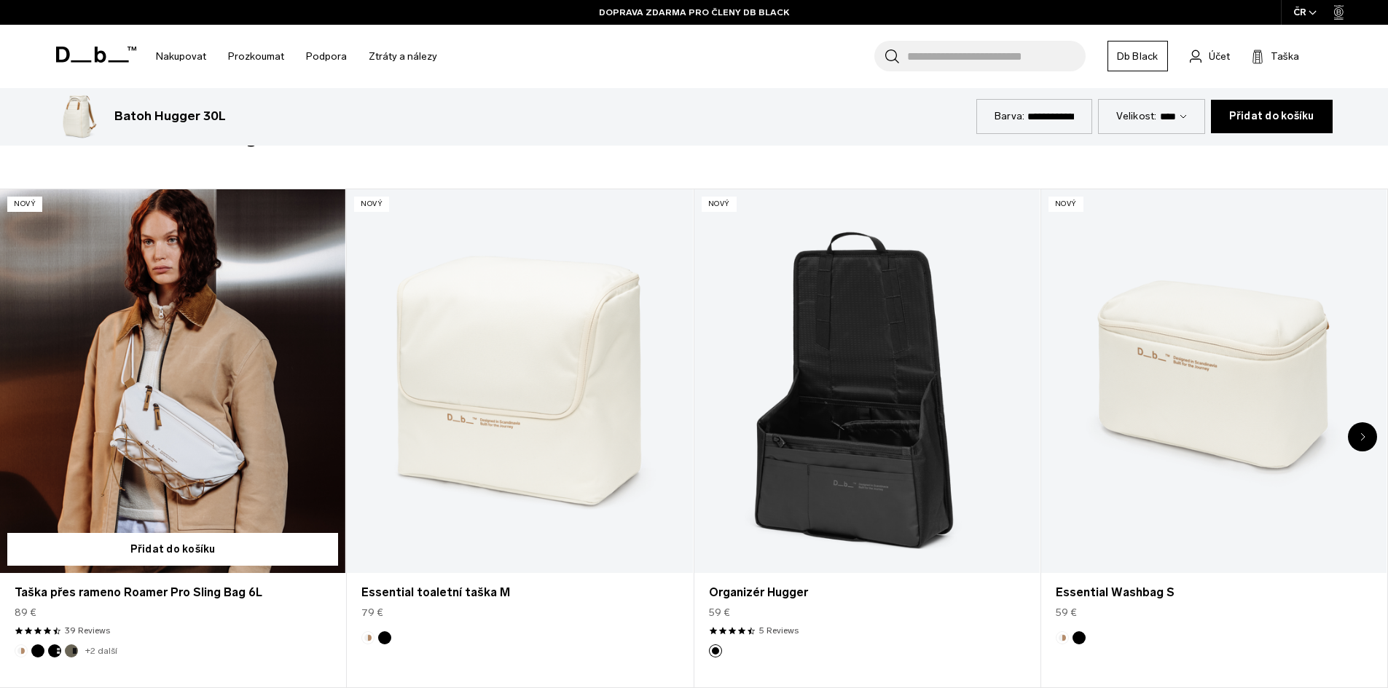
click at [209, 394] on link "Taška přes rameno Roamer Pro Sling Bag 6L" at bounding box center [172, 381] width 345 height 384
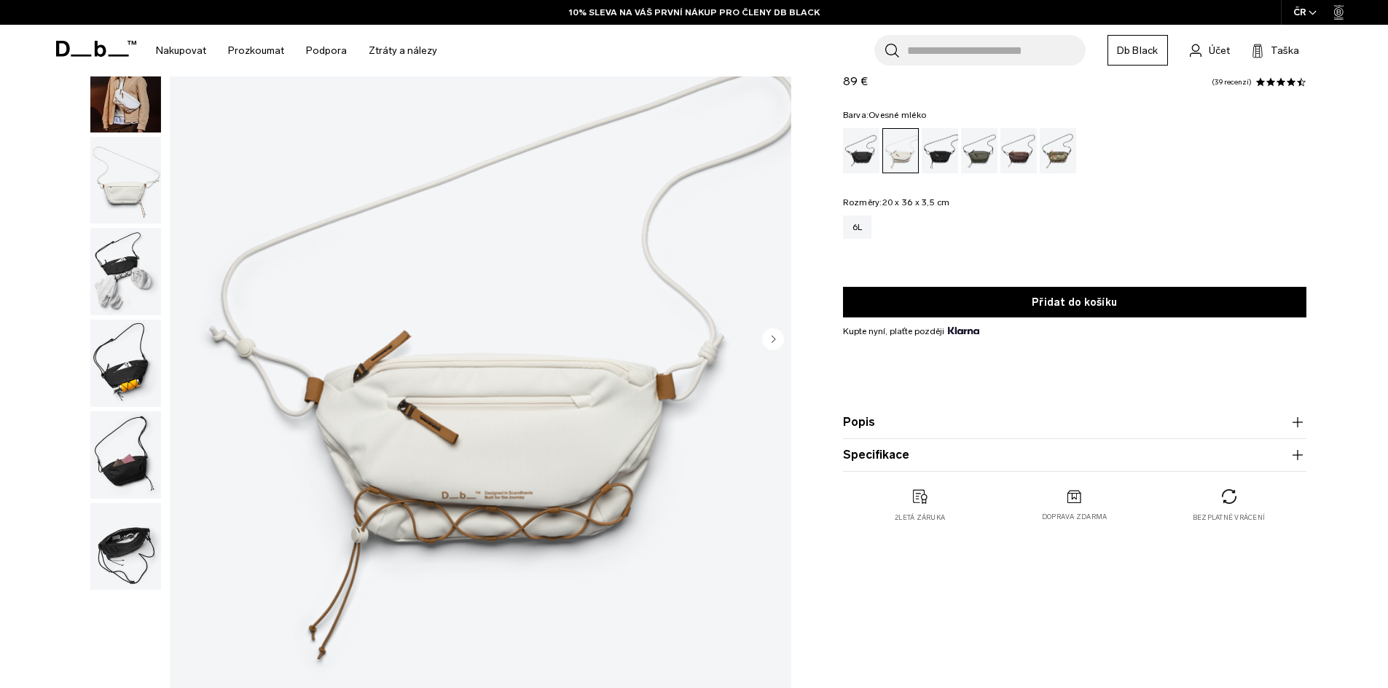
click at [777, 342] on circle "Další snímek" at bounding box center [773, 339] width 22 height 22
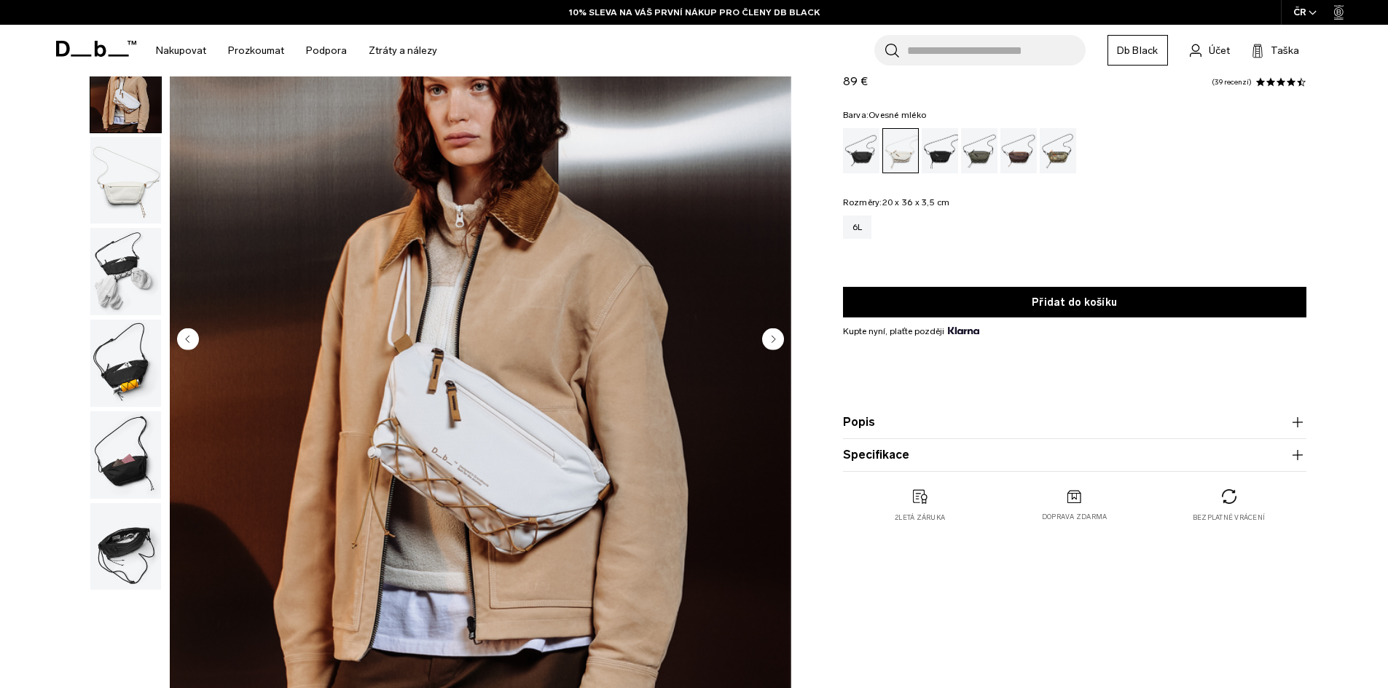
click at [777, 342] on circle "Další snímek" at bounding box center [773, 339] width 22 height 22
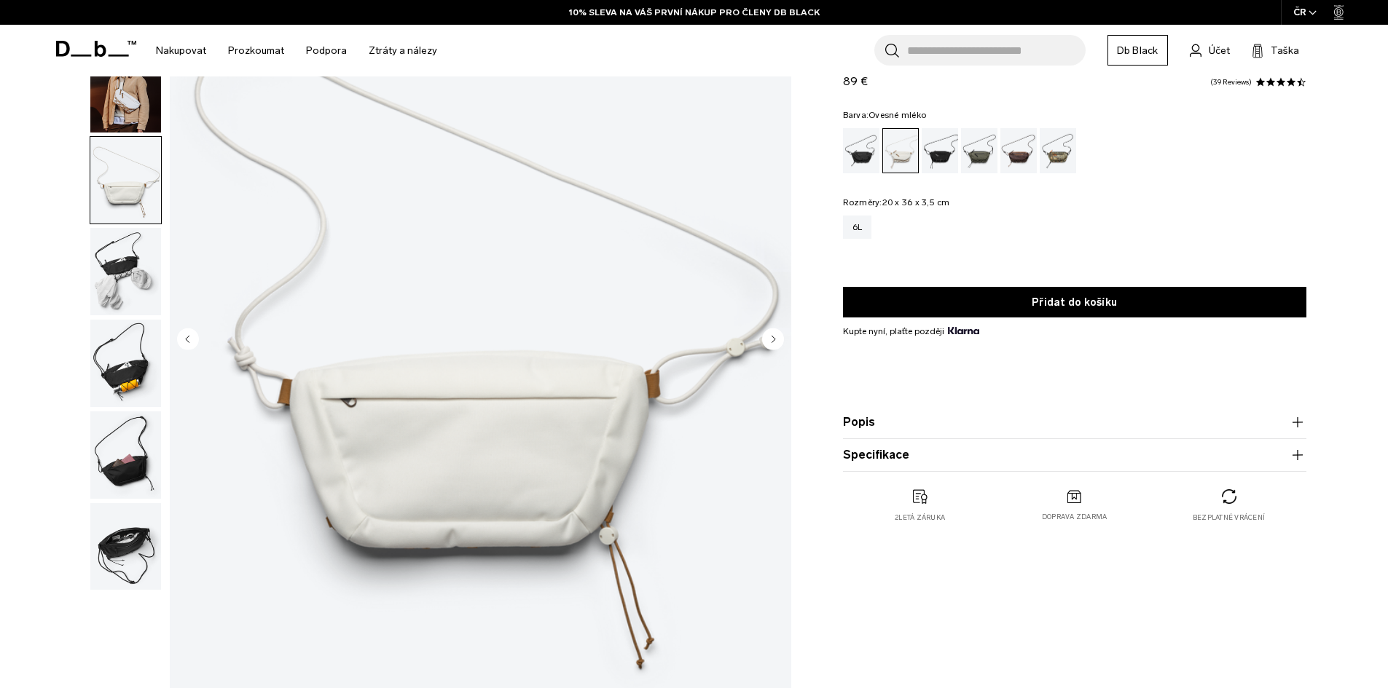
click at [777, 342] on circle "Další snímek" at bounding box center [773, 339] width 22 height 22
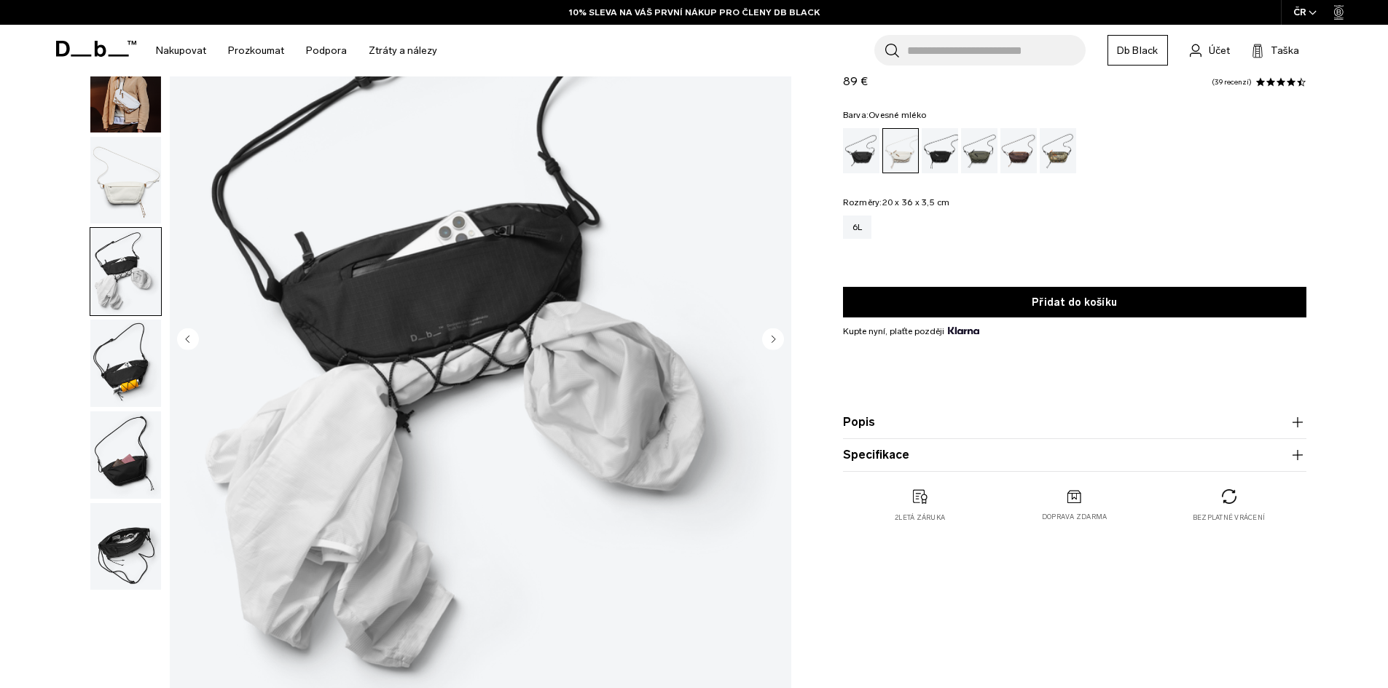
click at [777, 342] on circle "Další snímek" at bounding box center [773, 339] width 22 height 22
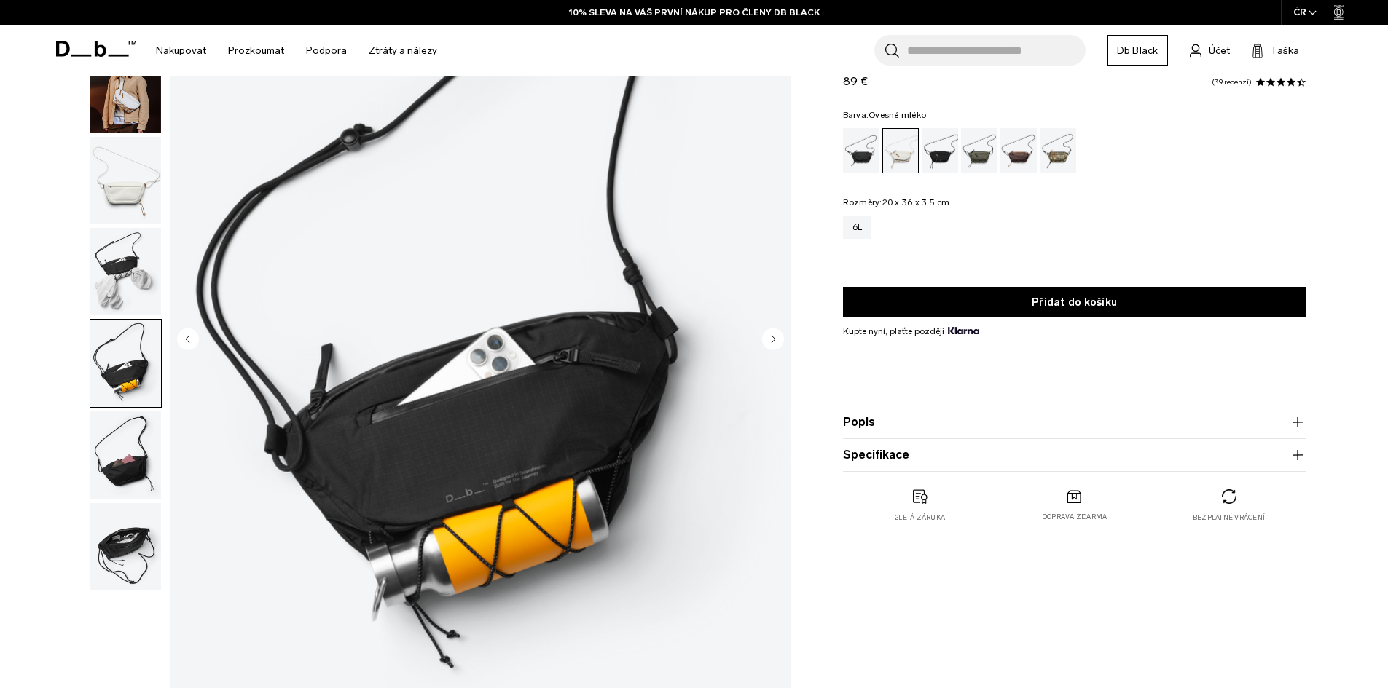
click at [777, 342] on circle "Další snímek" at bounding box center [773, 339] width 22 height 22
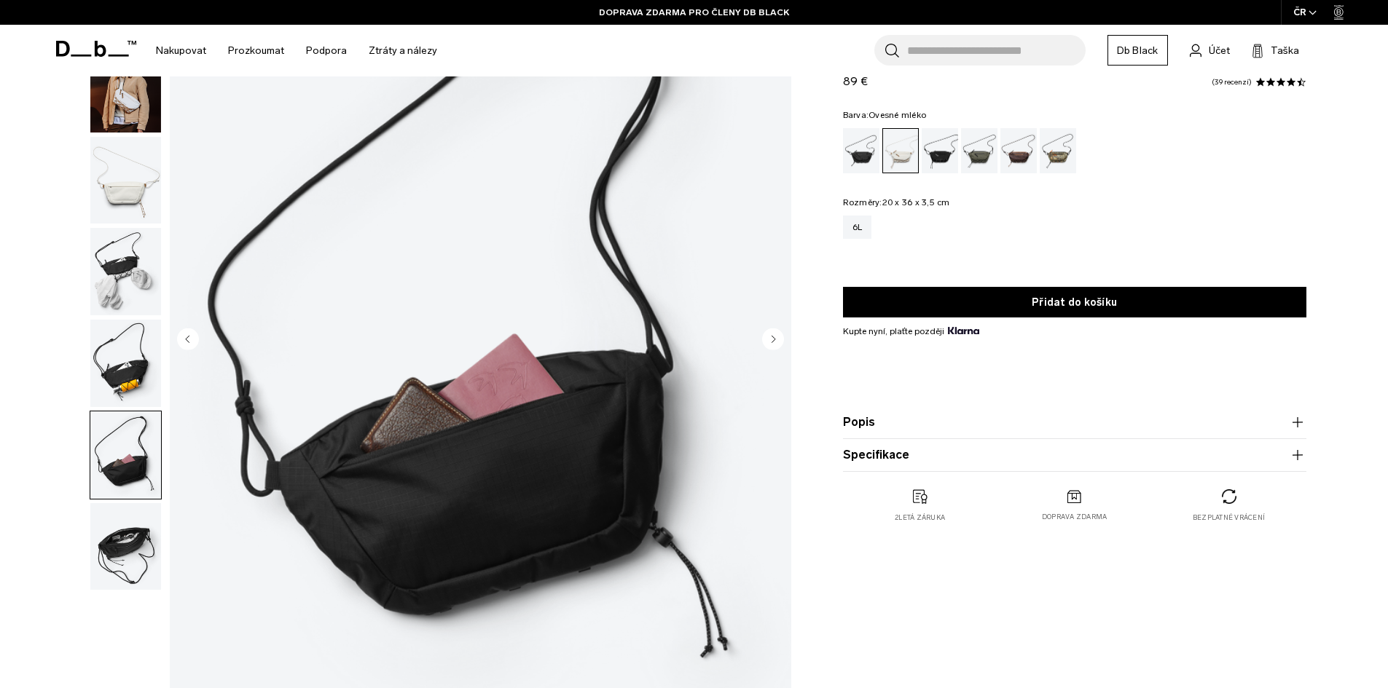
click at [777, 342] on circle "Další snímek" at bounding box center [773, 339] width 22 height 22
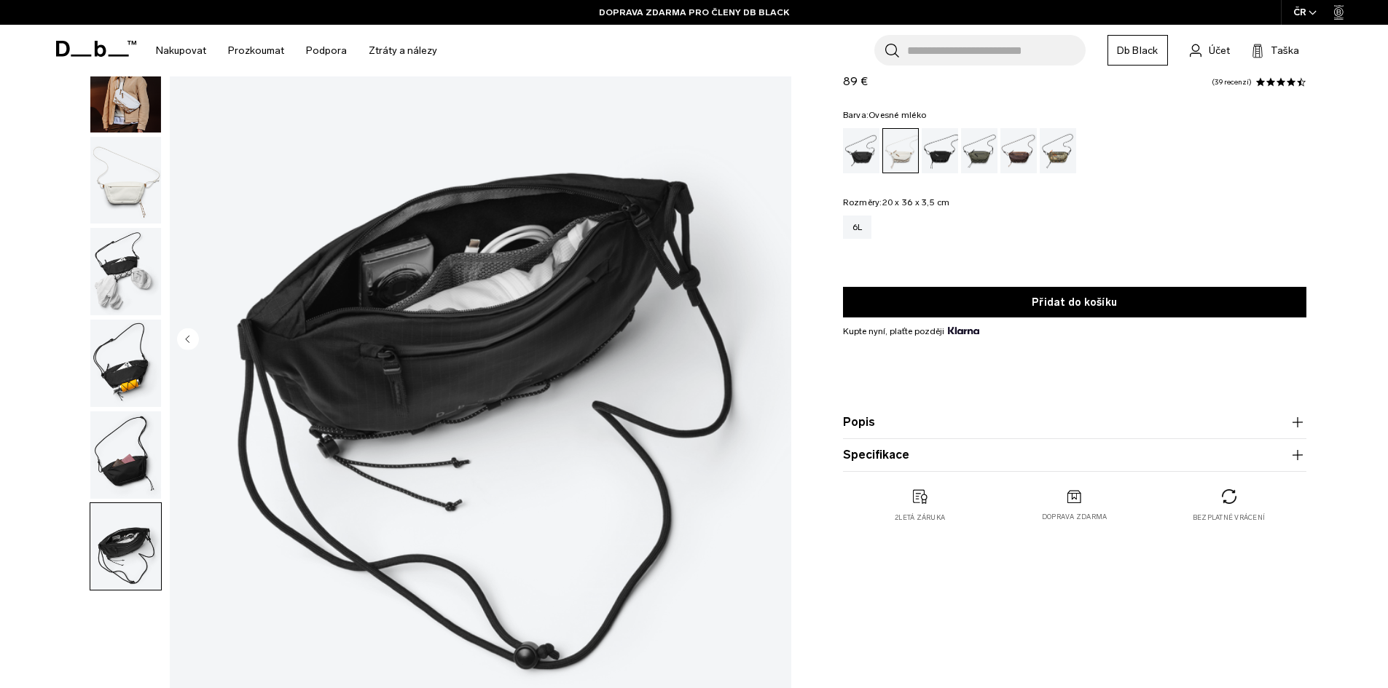
click at [777, 342] on img "7 / 7" at bounding box center [480, 341] width 621 height 776
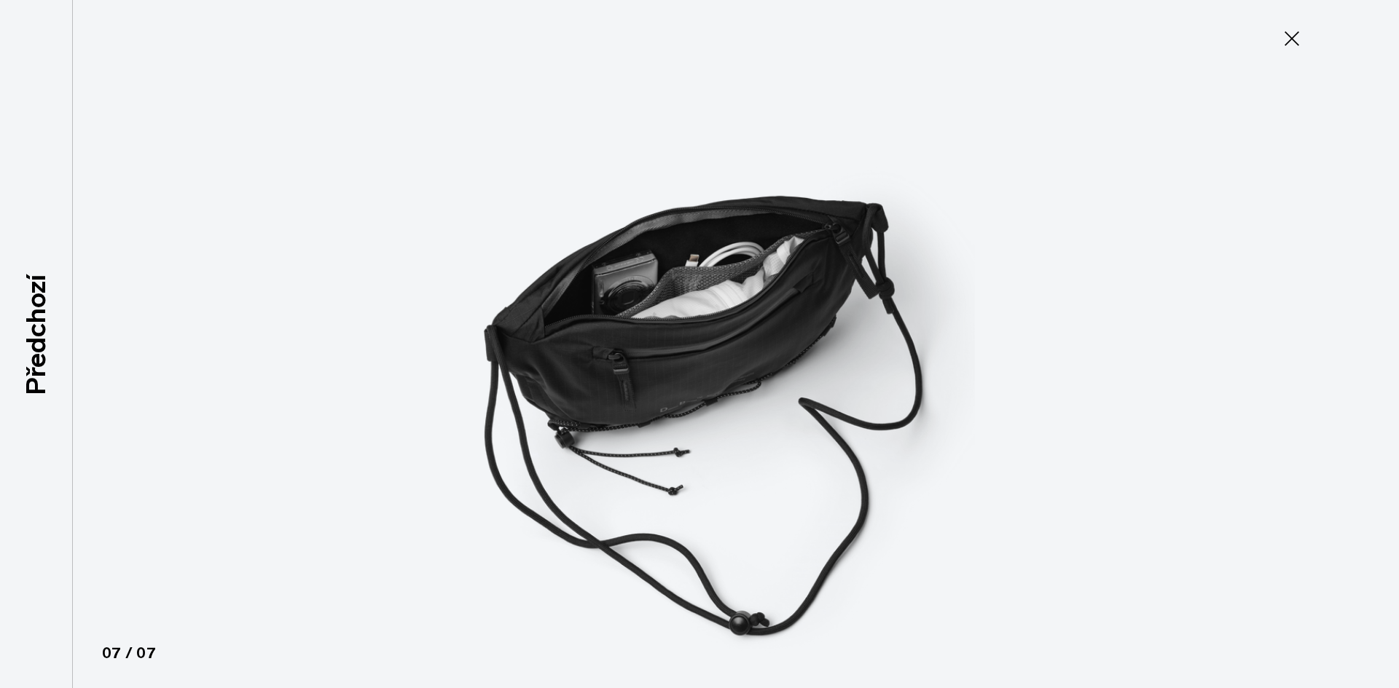
click at [1293, 45] on icon at bounding box center [1291, 38] width 23 height 23
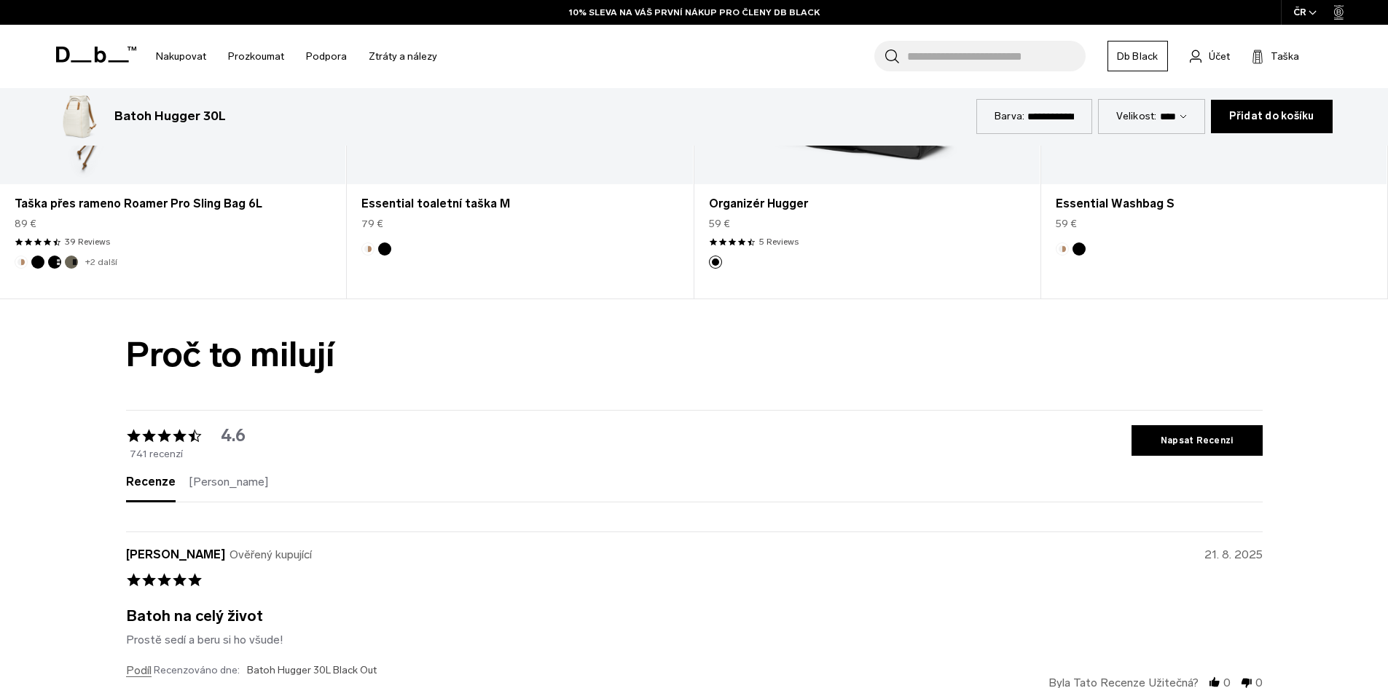
scroll to position [4494, 0]
